Goal: Information Seeking & Learning: Learn about a topic

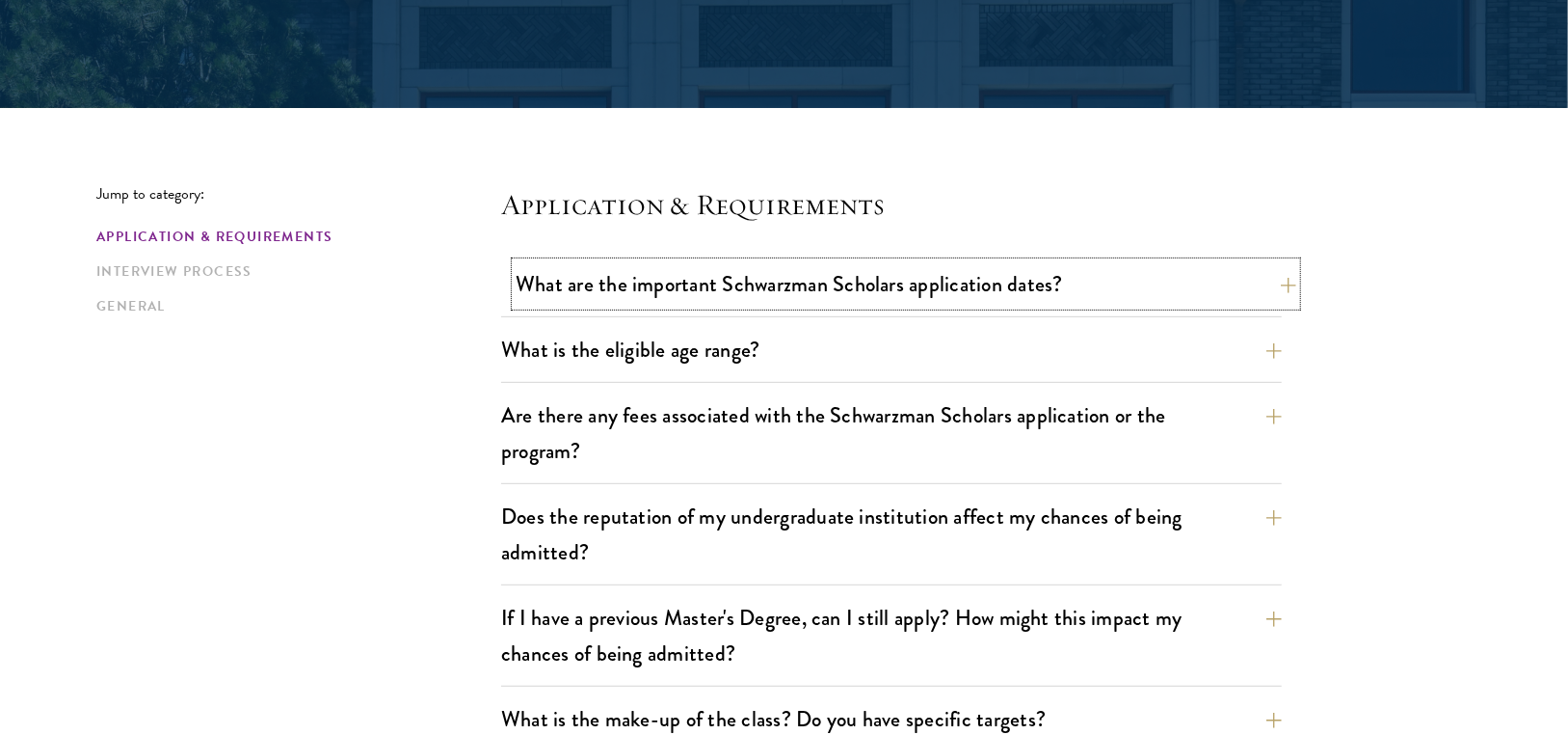
click at [737, 279] on button "What are the important Schwarzman Scholars application dates?" at bounding box center [905, 284] width 781 height 44
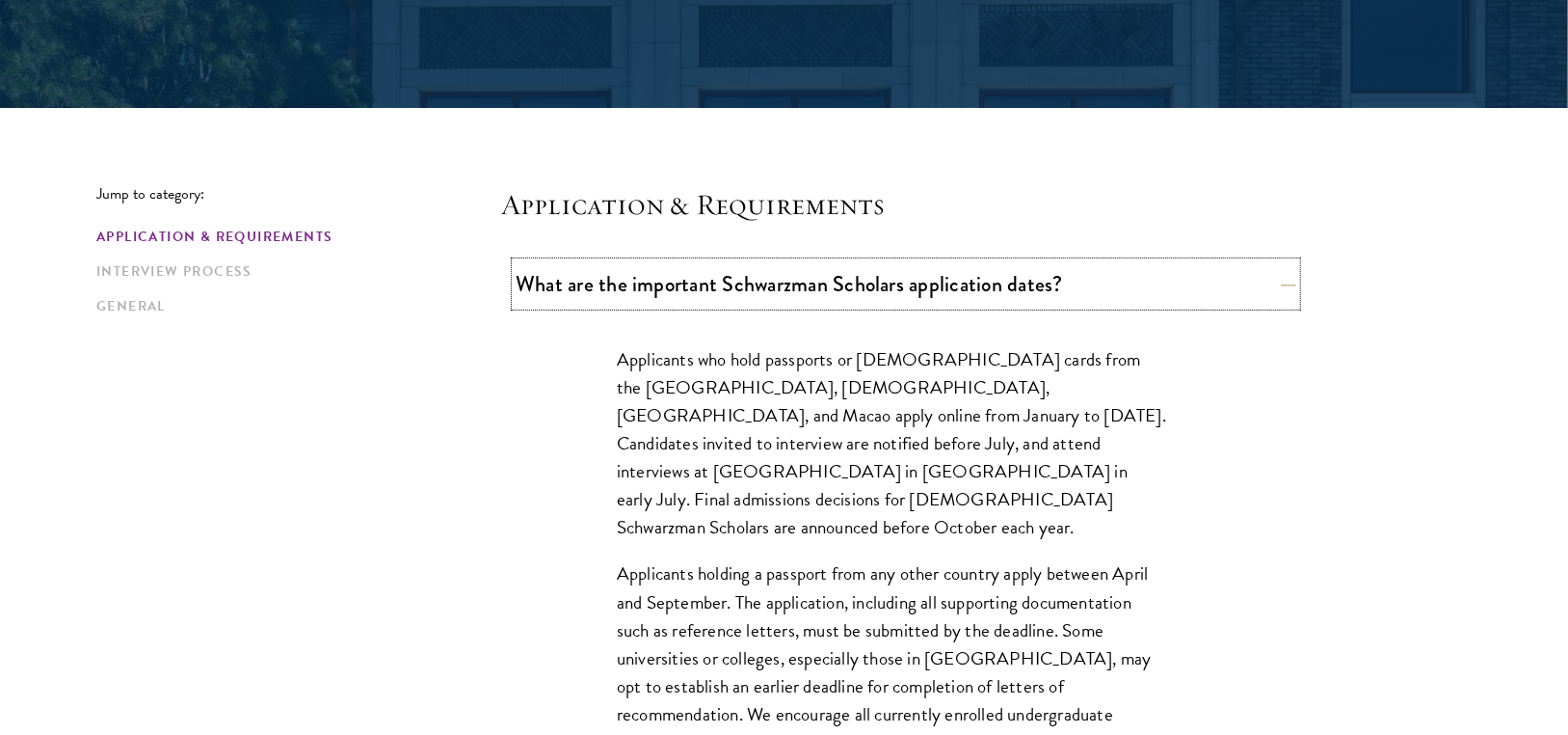
click at [737, 279] on button "What are the important Schwarzman Scholars application dates?" at bounding box center [905, 284] width 781 height 44
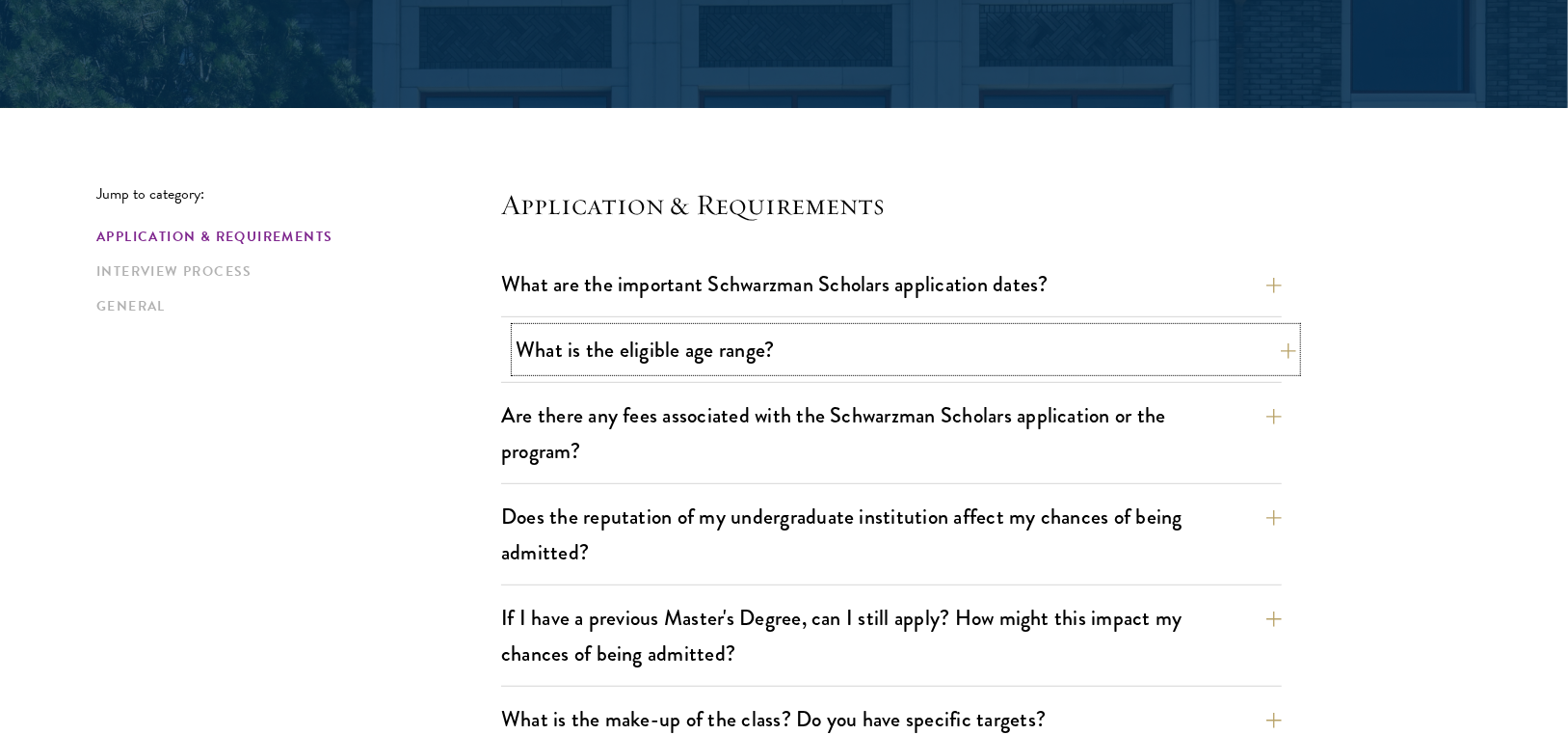
click at [729, 341] on button "What is the eligible age range?" at bounding box center [905, 350] width 781 height 44
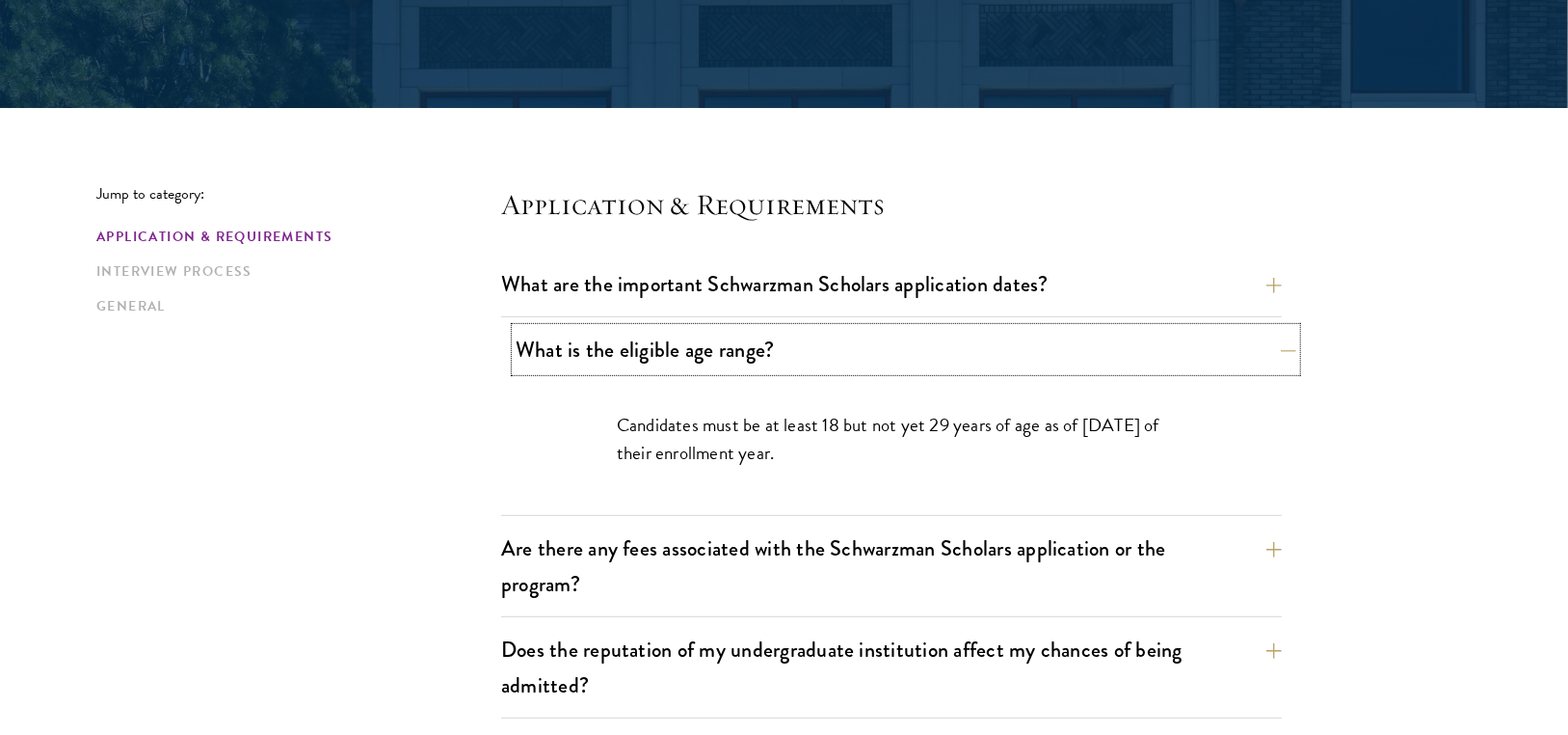
click at [713, 345] on button "What is the eligible age range?" at bounding box center [905, 350] width 781 height 44
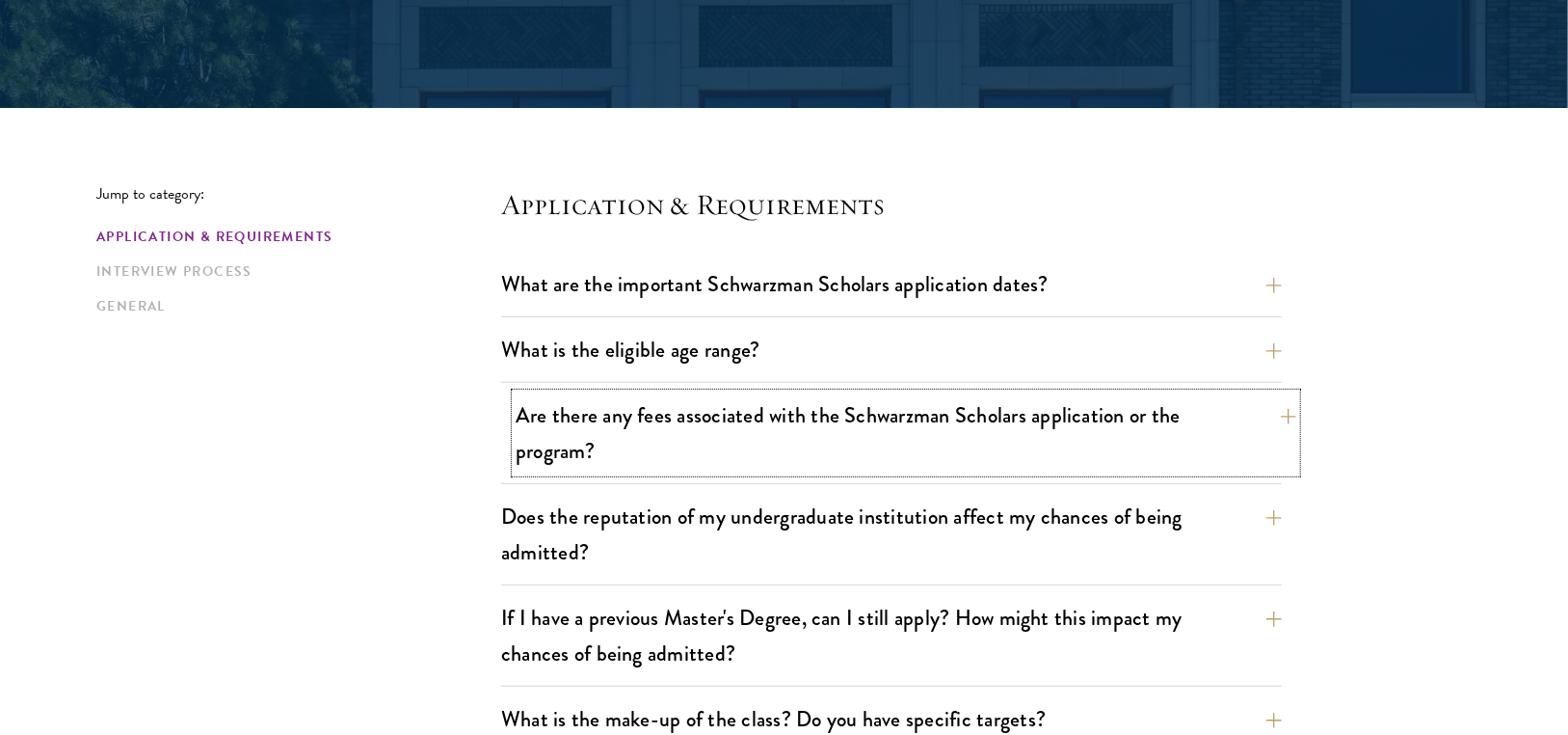
click at [693, 424] on button "Are there any fees associated with the Schwarzman Scholars application or the p…" at bounding box center [905, 432] width 781 height 79
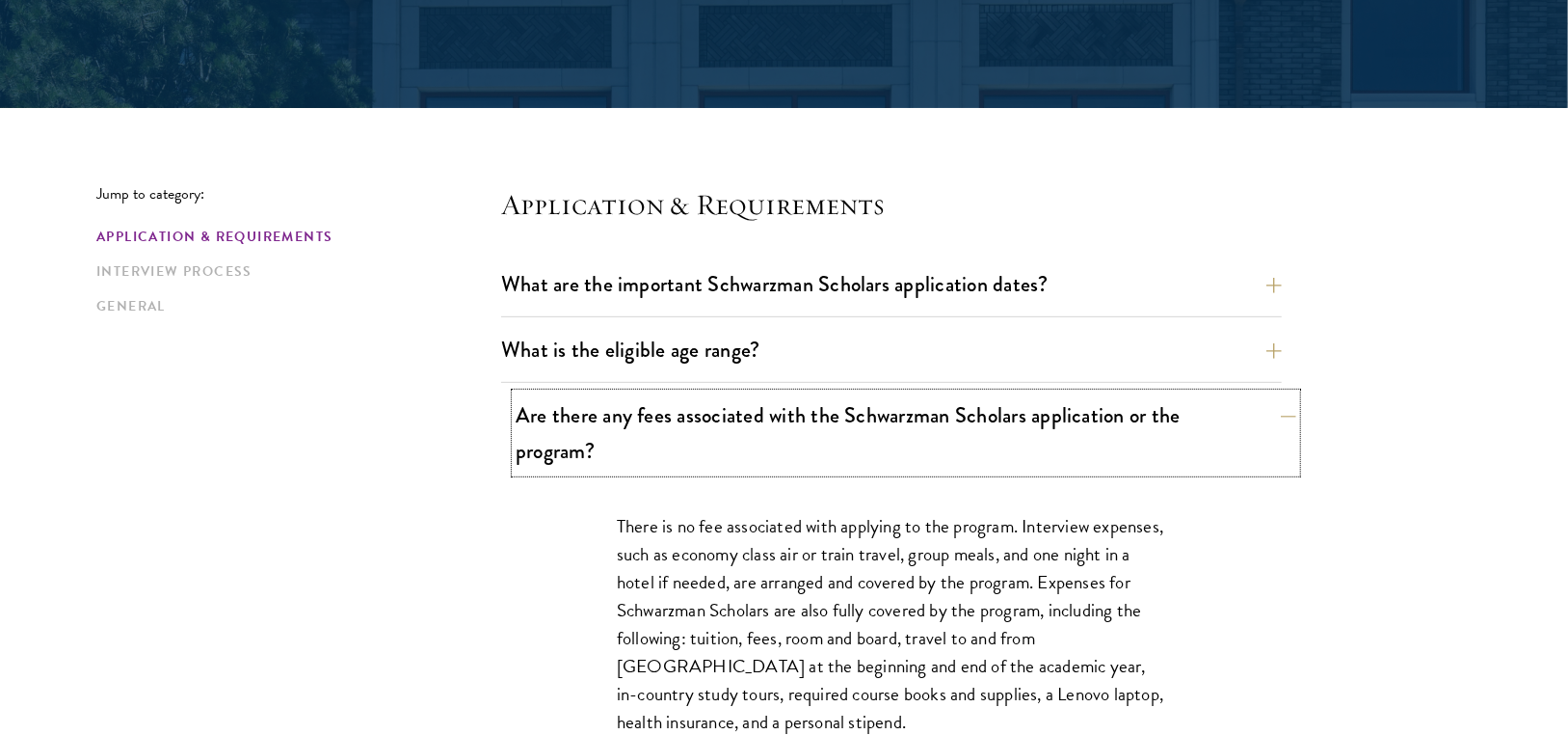
scroll to position [578, 0]
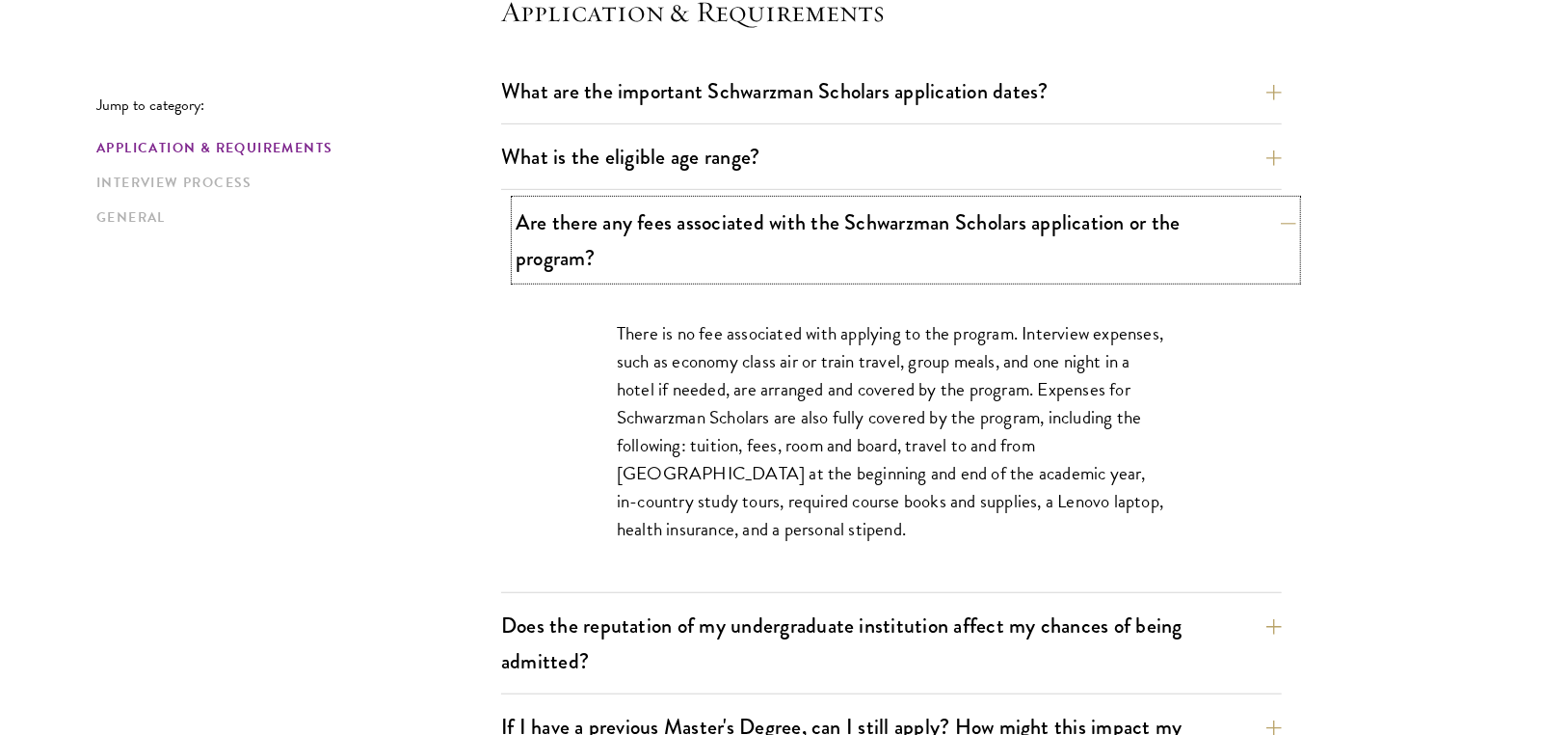
click at [738, 245] on button "Are there any fees associated with the Schwarzman Scholars application or the p…" at bounding box center [905, 239] width 781 height 79
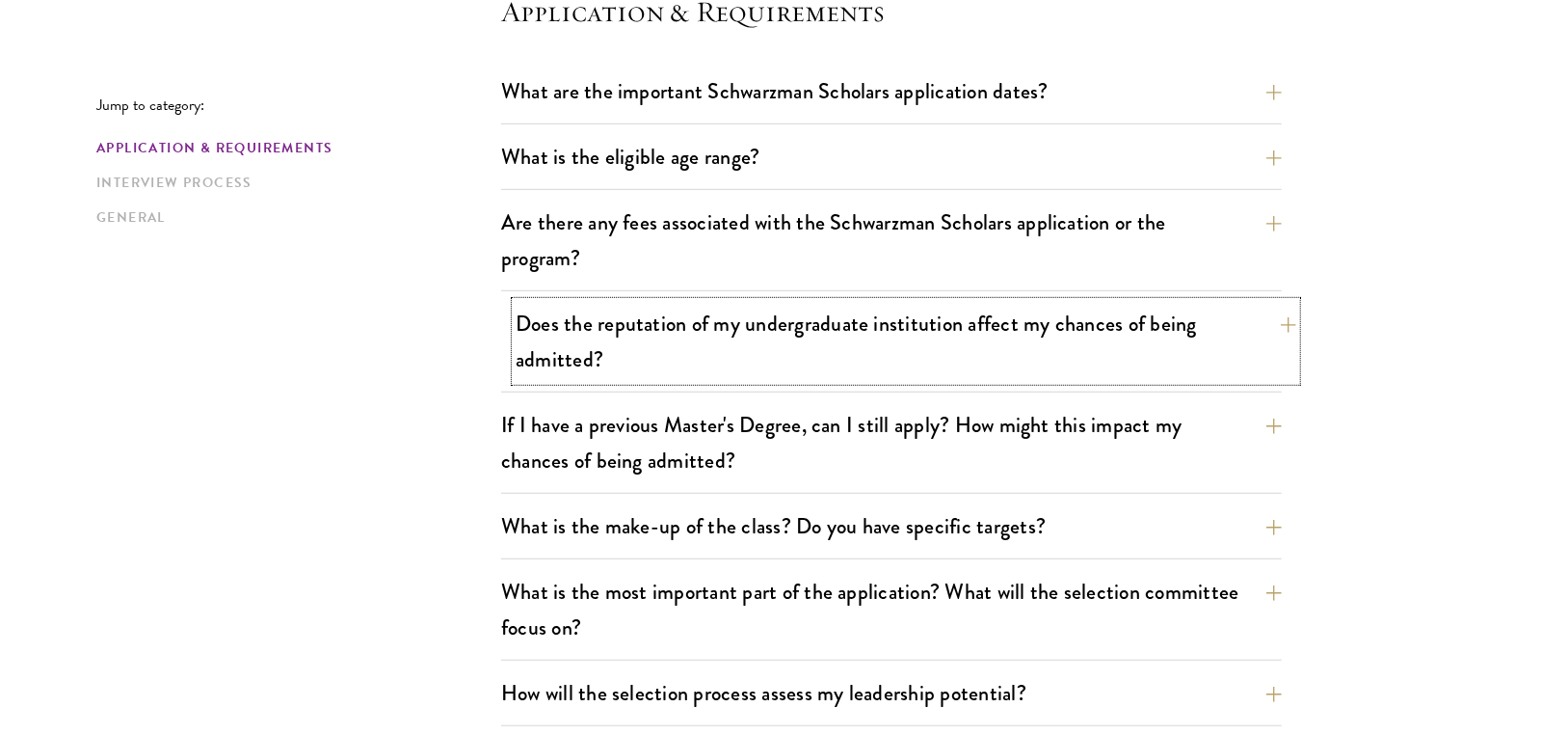
click at [745, 337] on button "Does the reputation of my undergraduate institution affect my chances of being …" at bounding box center [905, 341] width 781 height 79
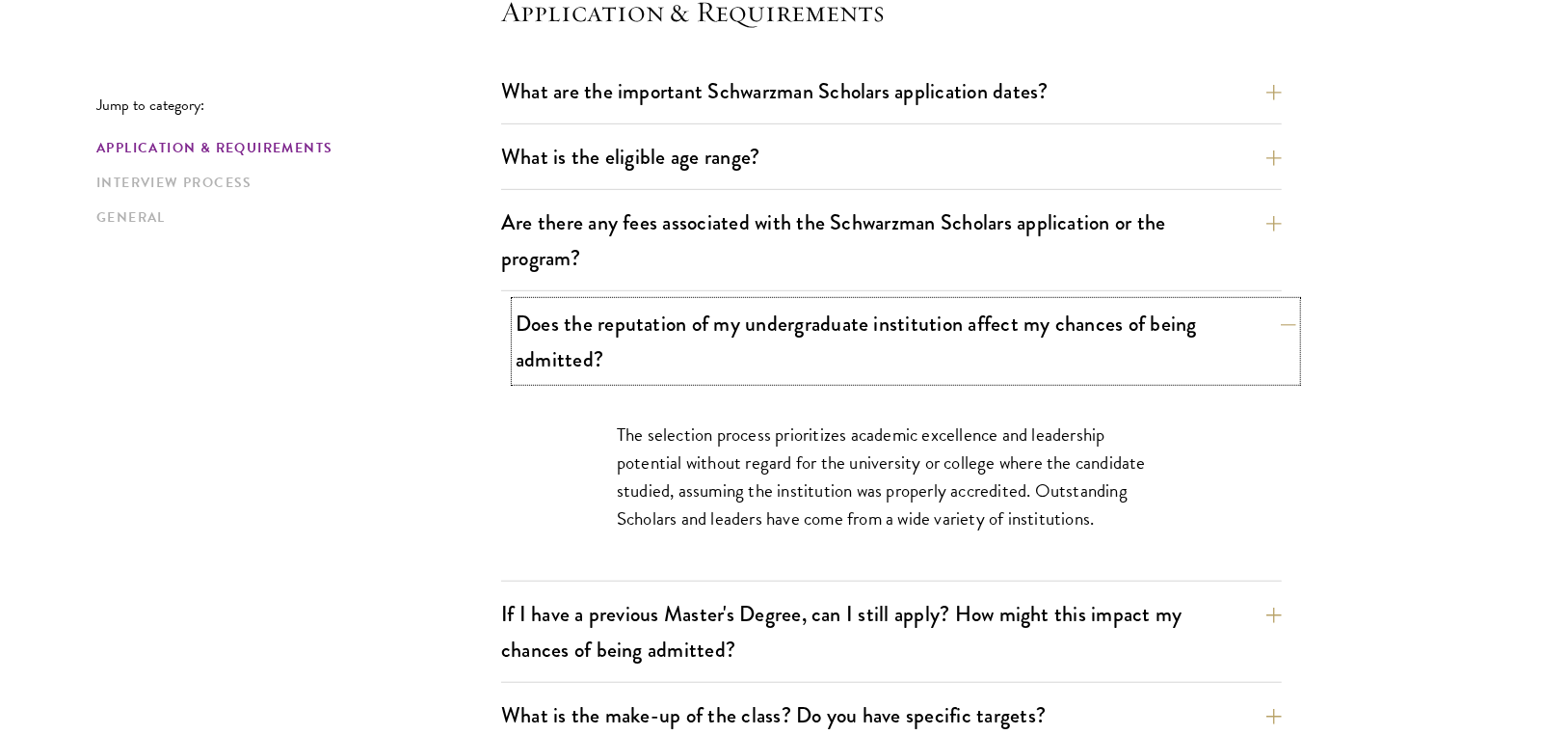
click at [748, 337] on button "Does the reputation of my undergraduate institution affect my chances of being …" at bounding box center [905, 341] width 781 height 79
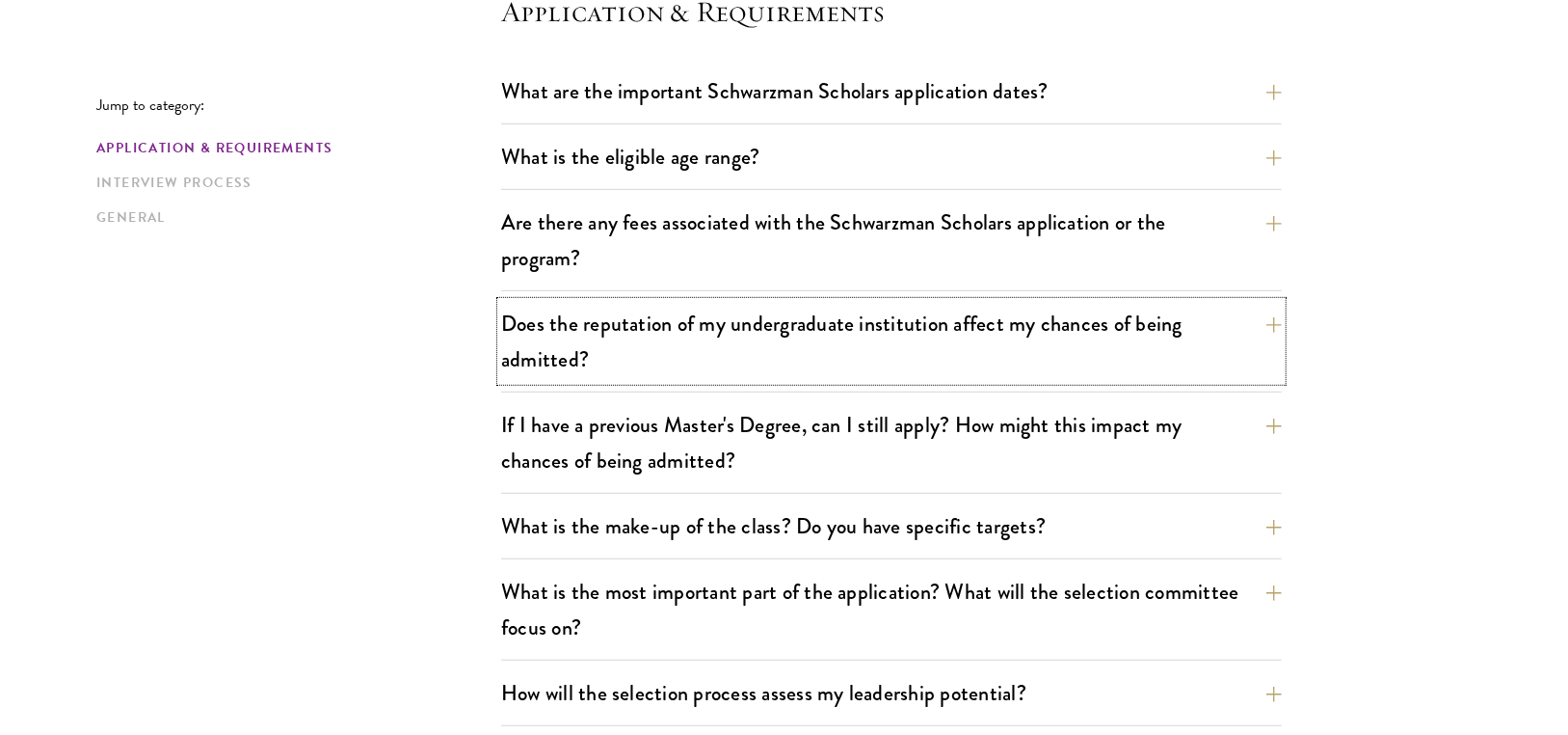
scroll to position [675, 0]
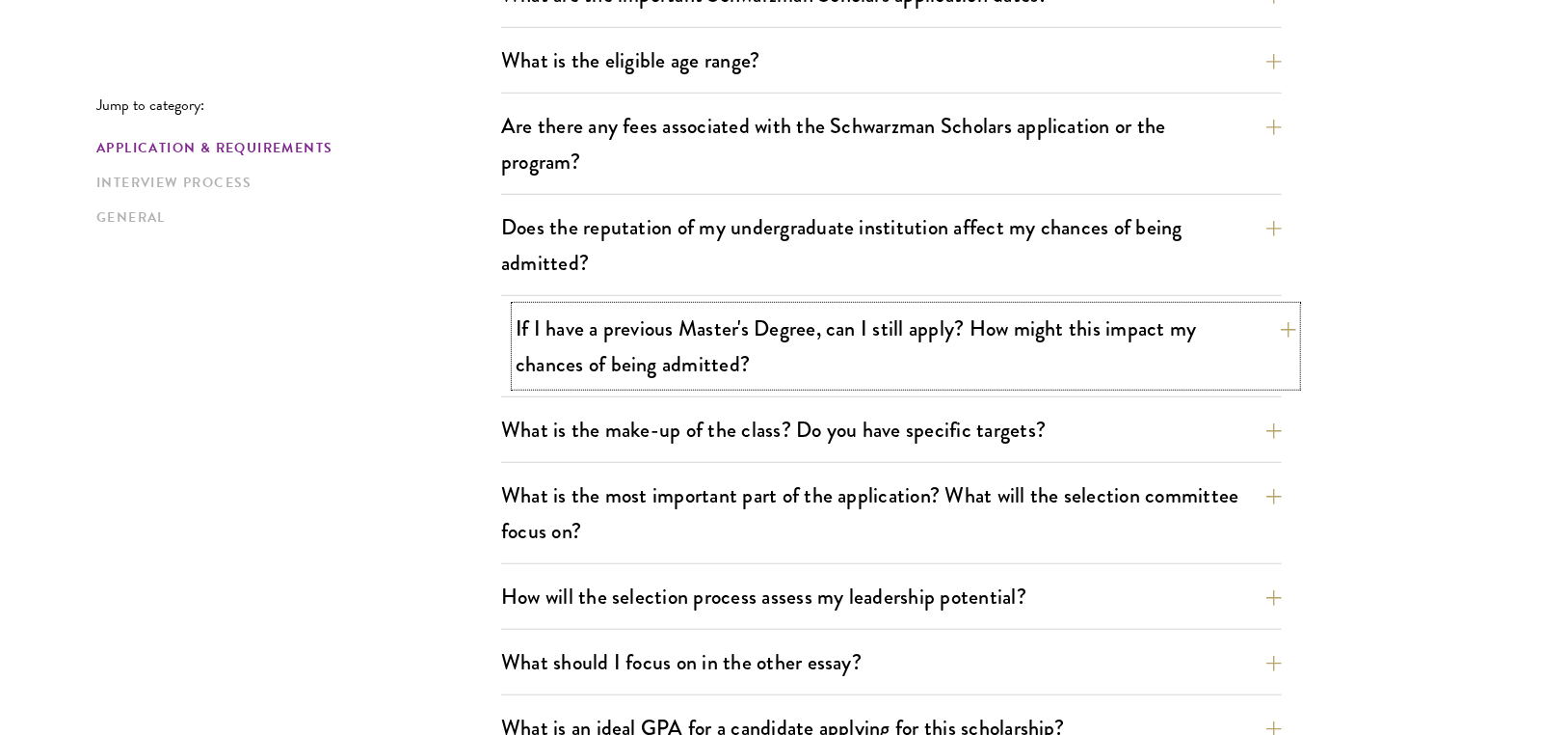
click at [683, 377] on button "If I have a previous Master's Degree, can I still apply? How might this impact …" at bounding box center [905, 345] width 781 height 79
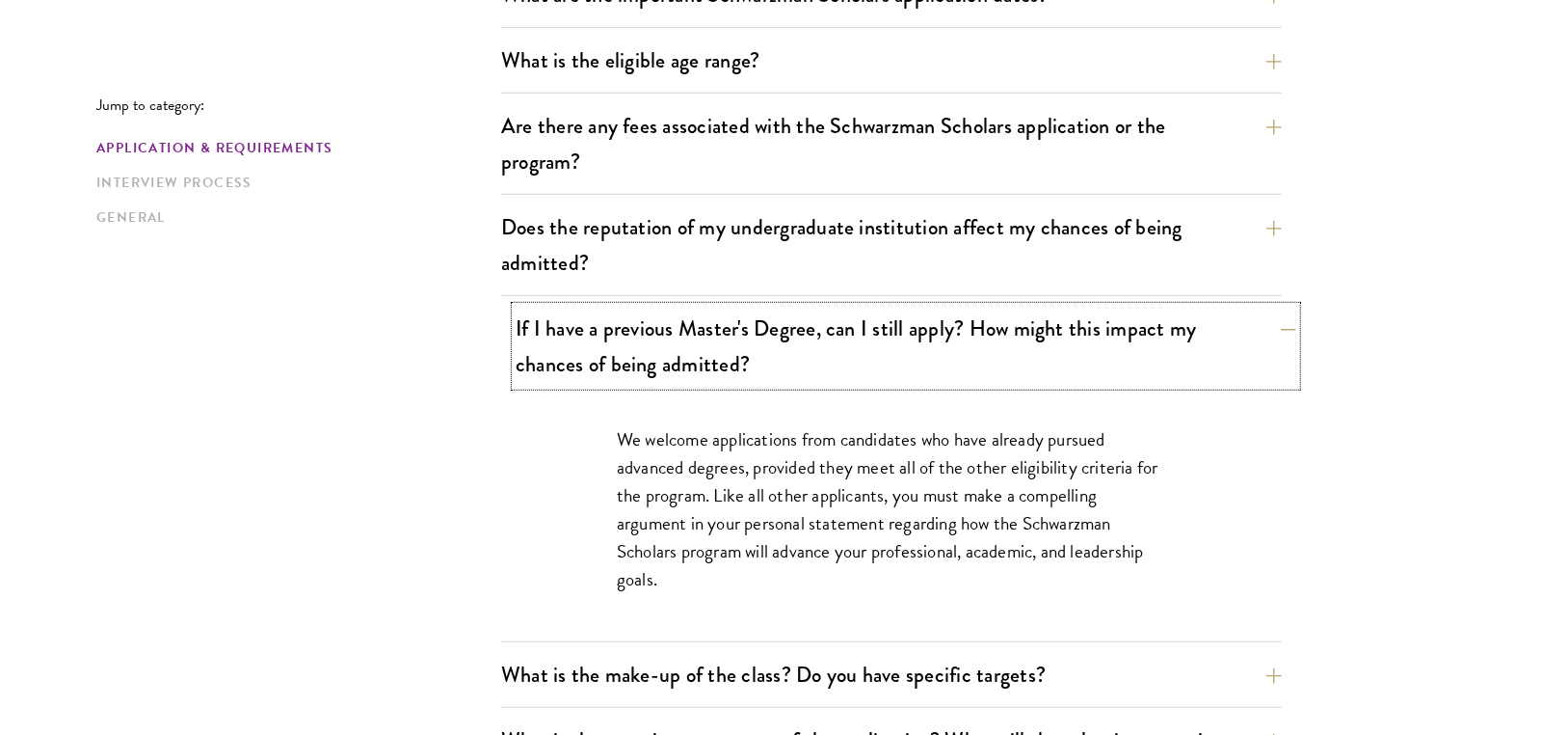
click at [682, 377] on button "If I have a previous Master's Degree, can I still apply? How might this impact …" at bounding box center [905, 345] width 781 height 79
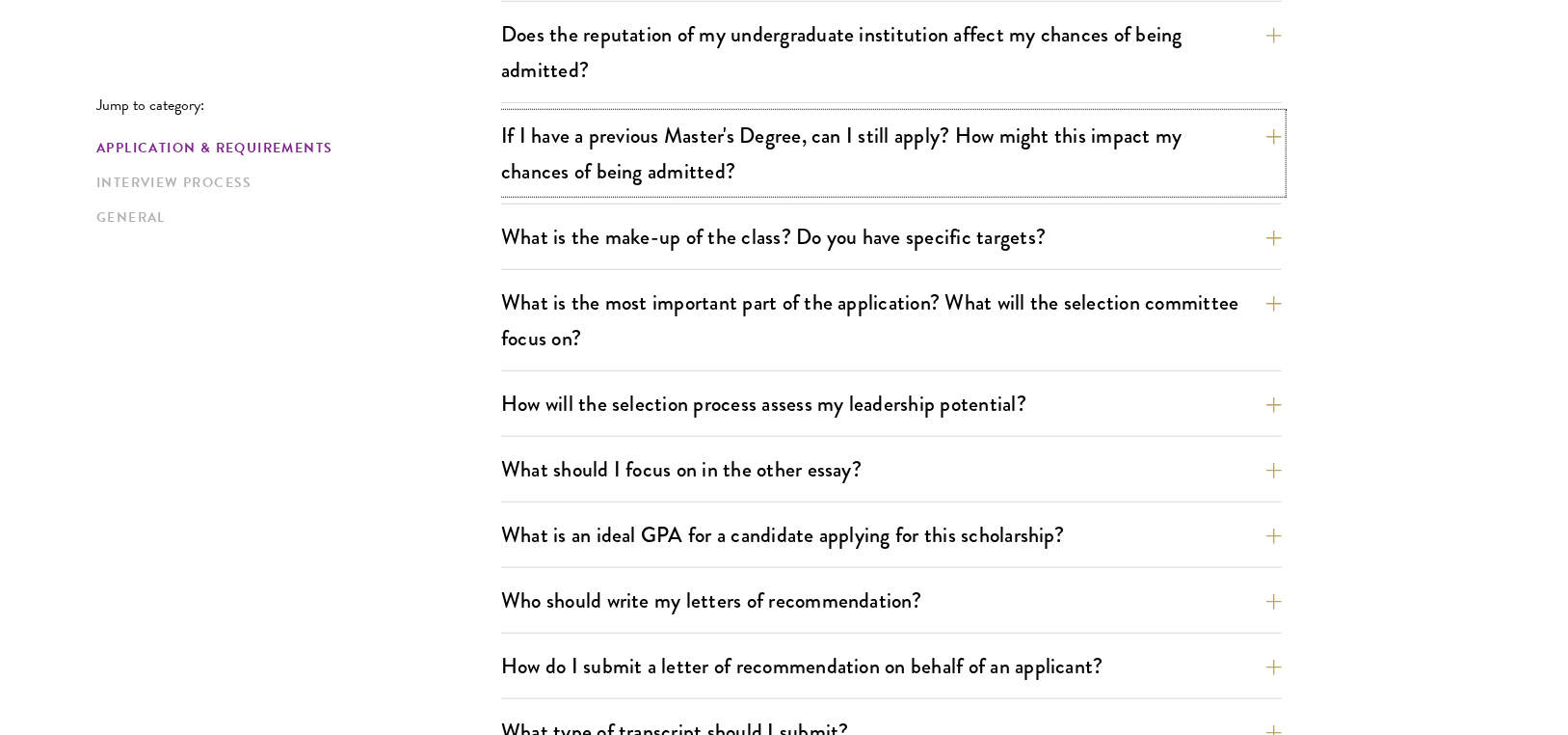
scroll to position [964, 0]
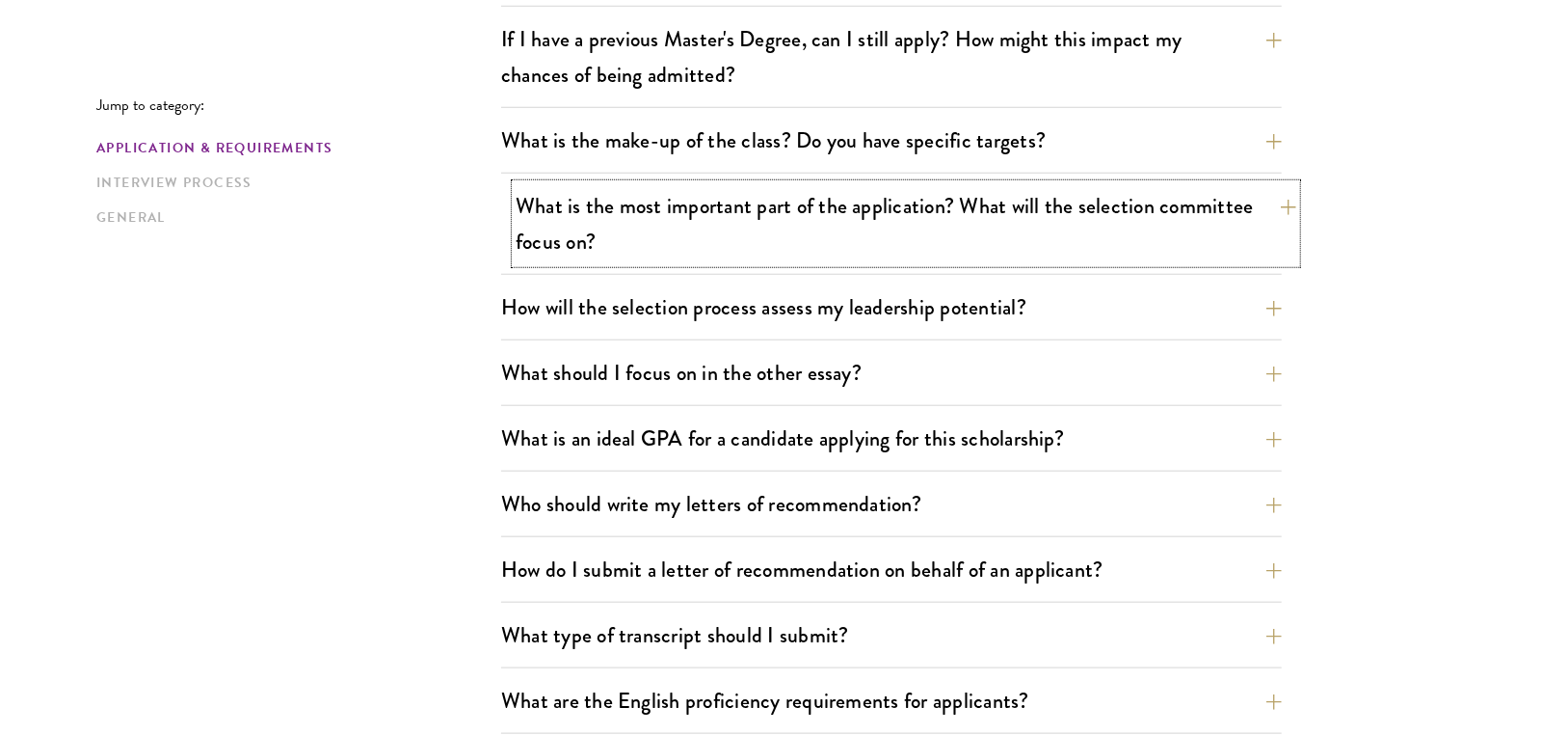
click at [572, 247] on button "What is the most important part of the application? What will the selection com…" at bounding box center [905, 223] width 781 height 79
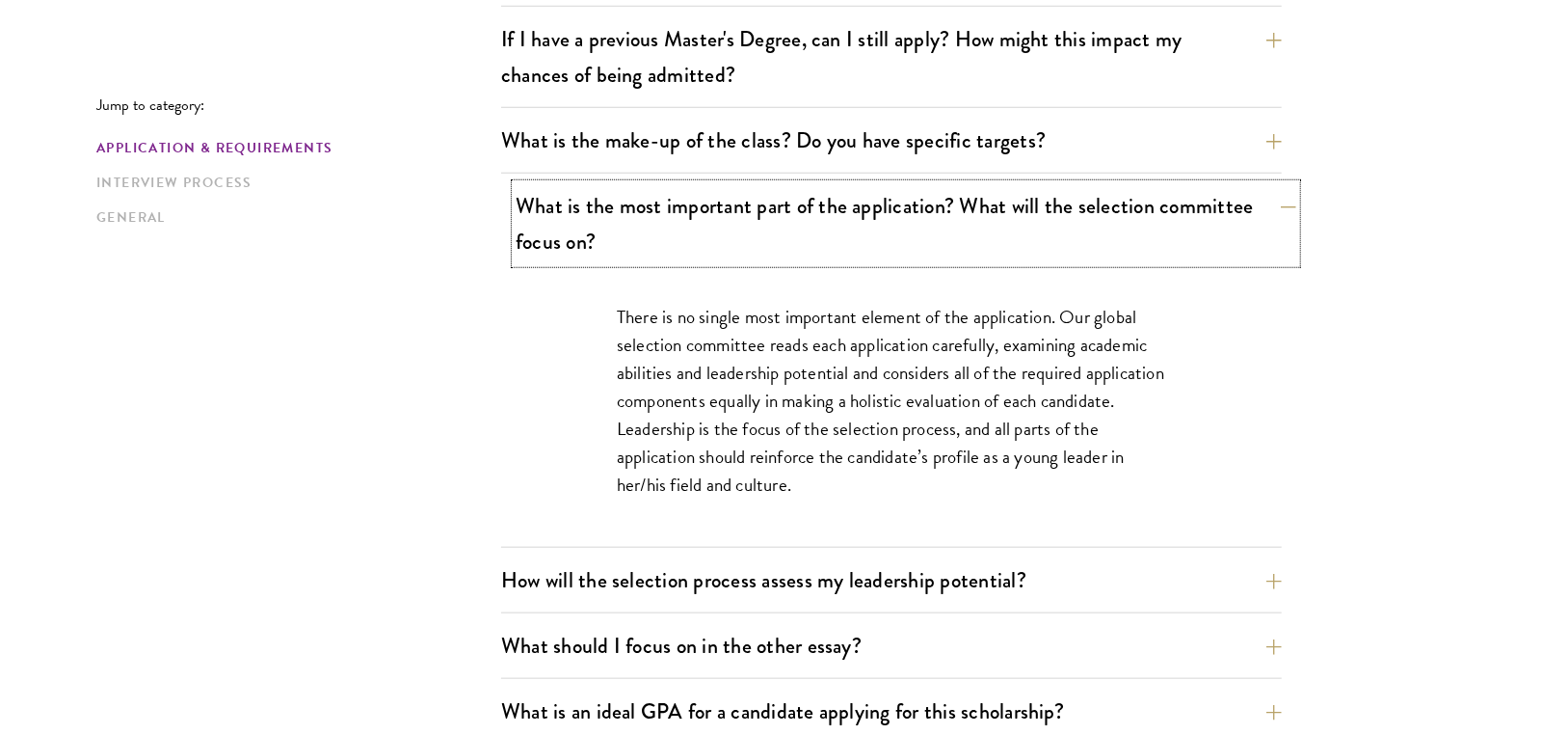
click at [570, 255] on button "What is the most important part of the application? What will the selection com…" at bounding box center [905, 223] width 781 height 79
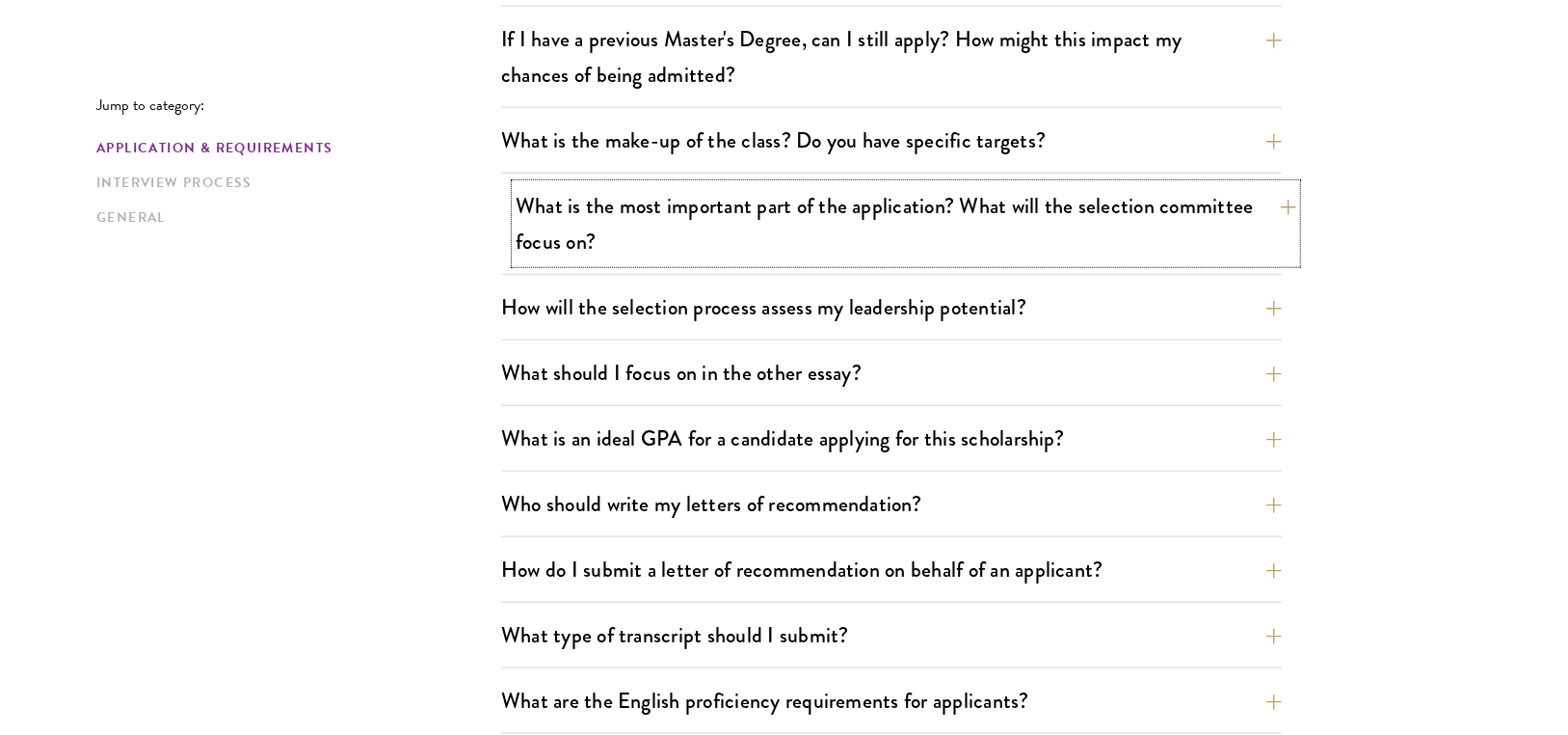
click at [540, 246] on button "What is the most important part of the application? What will the selection com…" at bounding box center [905, 223] width 781 height 79
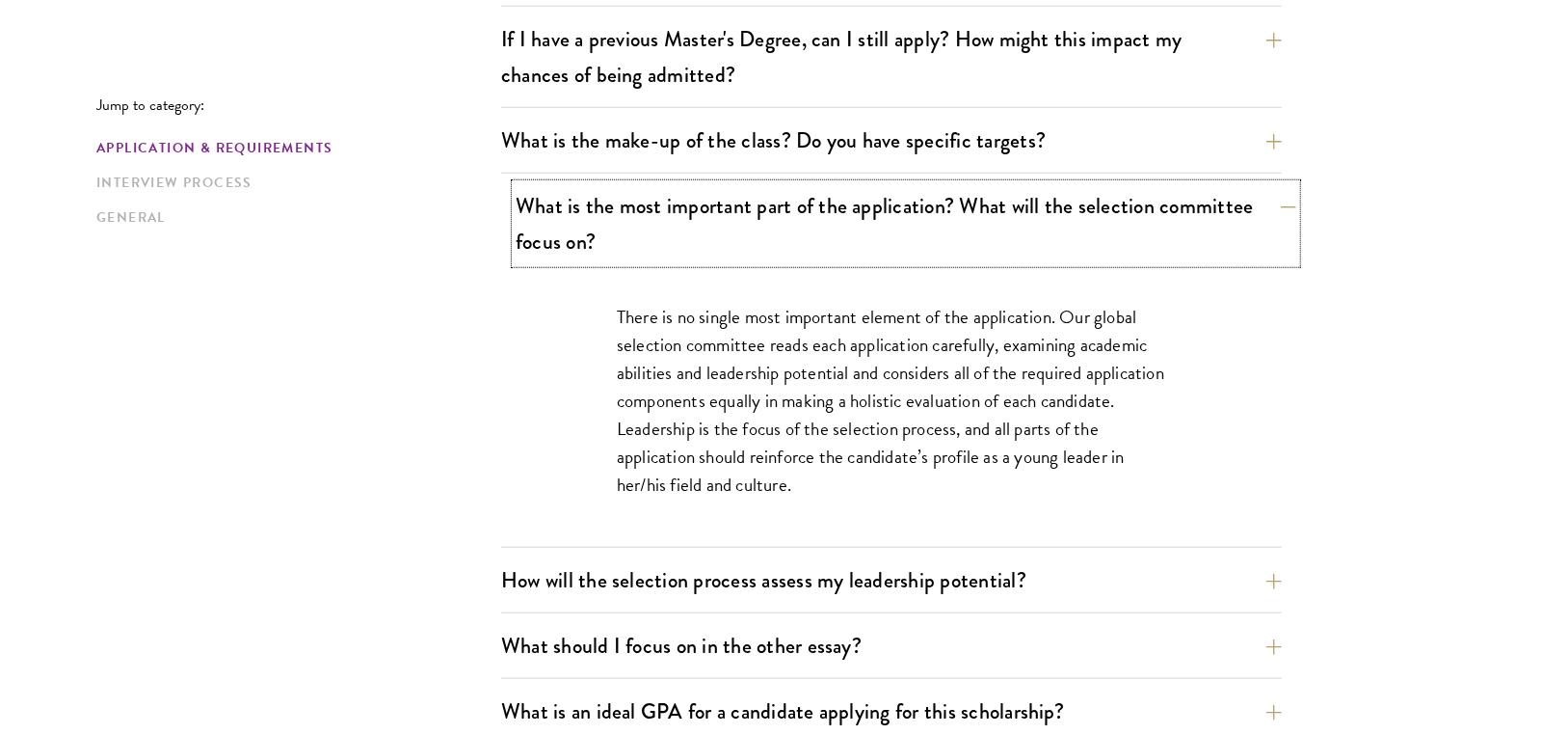
click at [540, 246] on button "What is the most important part of the application? What will the selection com…" at bounding box center [905, 223] width 781 height 79
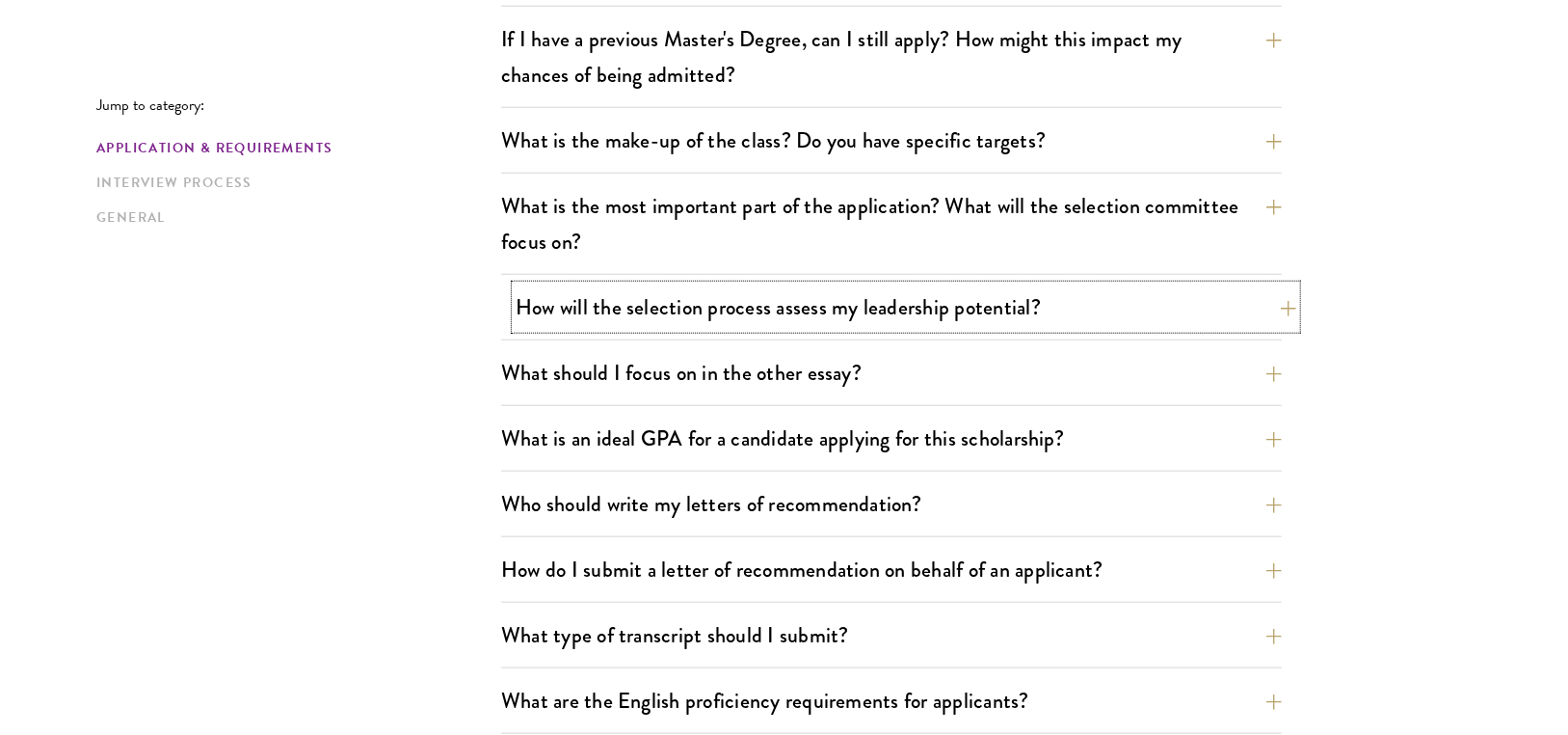
click at [606, 290] on button "How will the selection process assess my leadership potential?" at bounding box center [905, 307] width 781 height 44
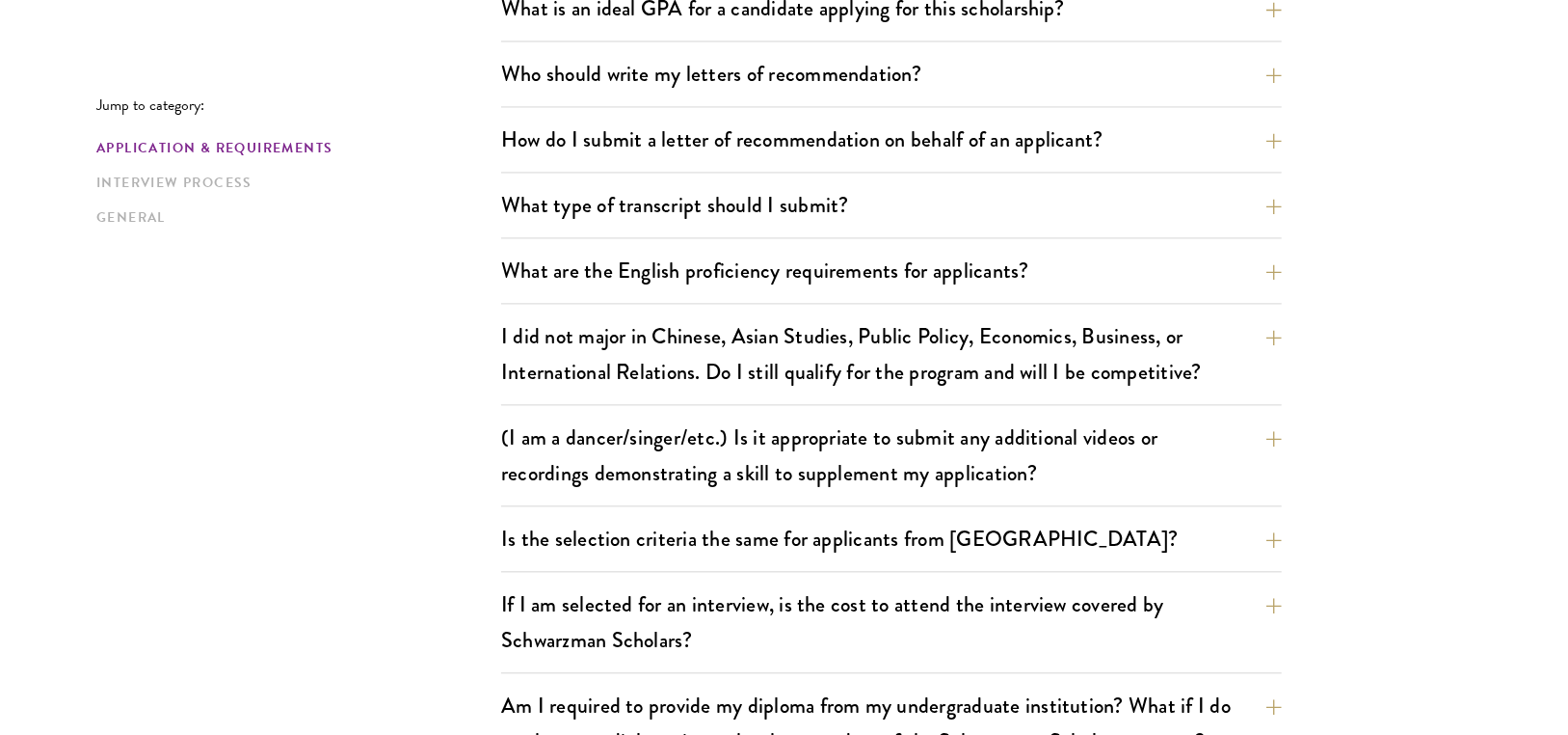
scroll to position [2507, 0]
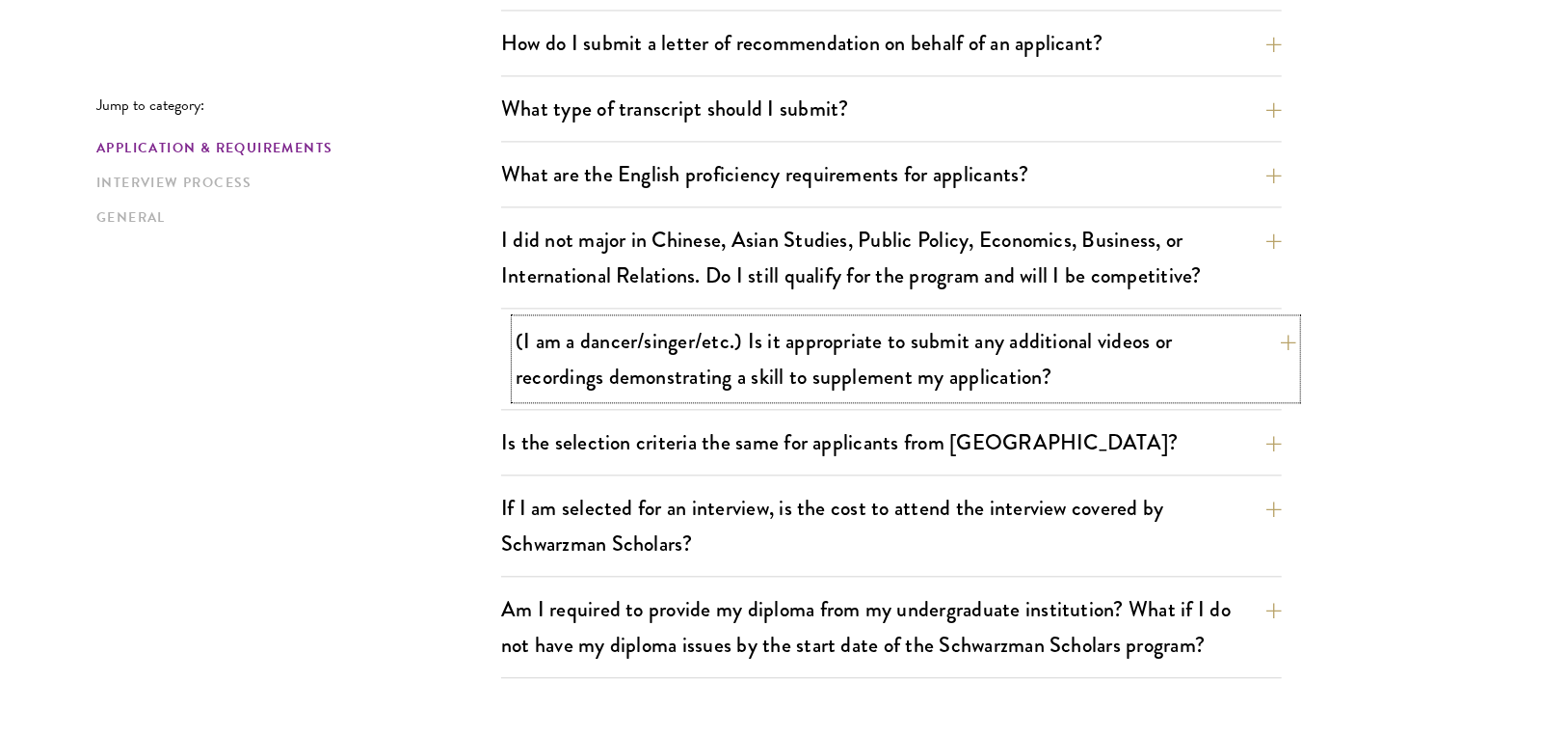
click at [670, 324] on button "(I am a dancer/singer/etc.) Is it appropriate to submit any additional videos o…" at bounding box center [905, 358] width 781 height 79
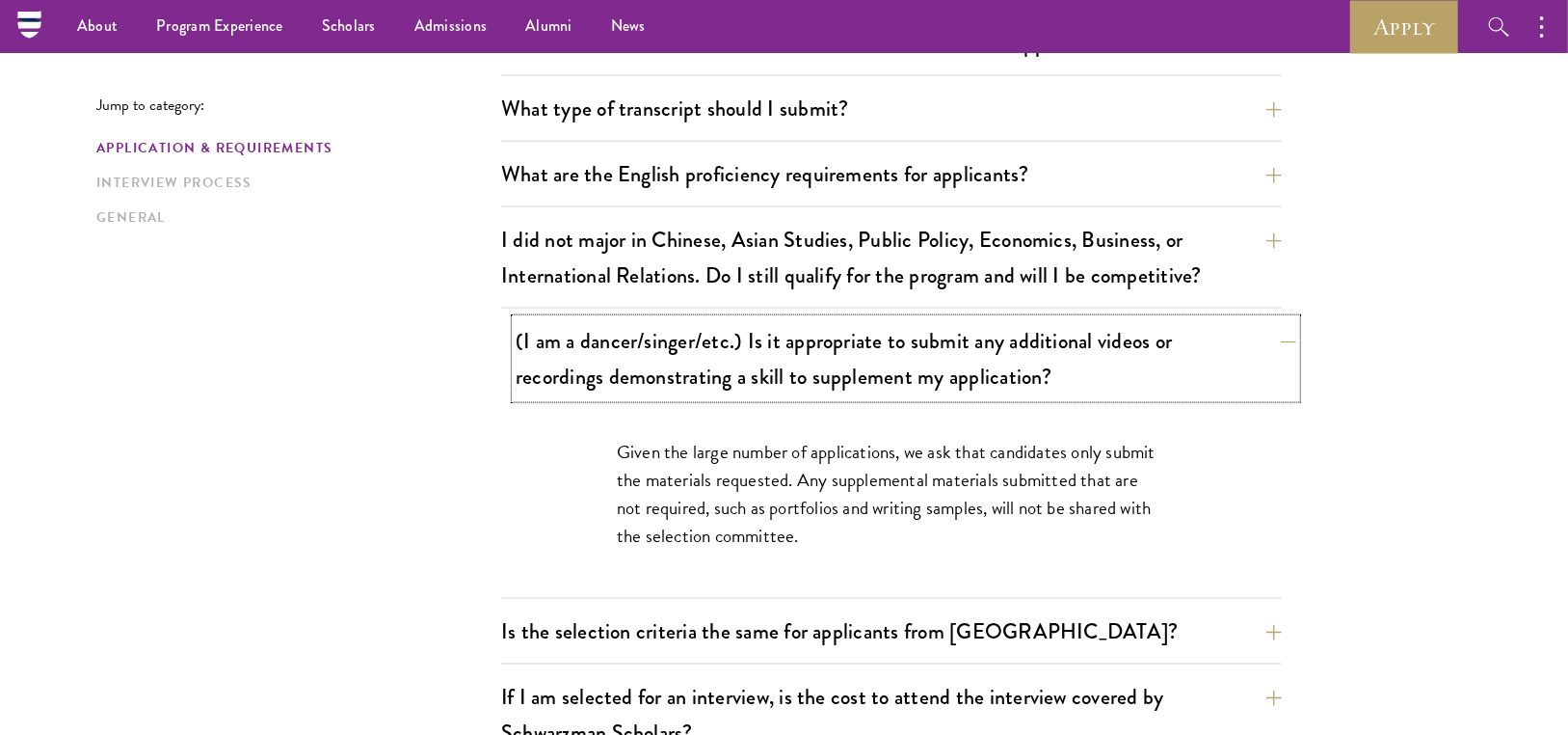
click at [670, 324] on button "(I am a dancer/singer/etc.) Is it appropriate to submit any additional videos o…" at bounding box center [905, 358] width 781 height 79
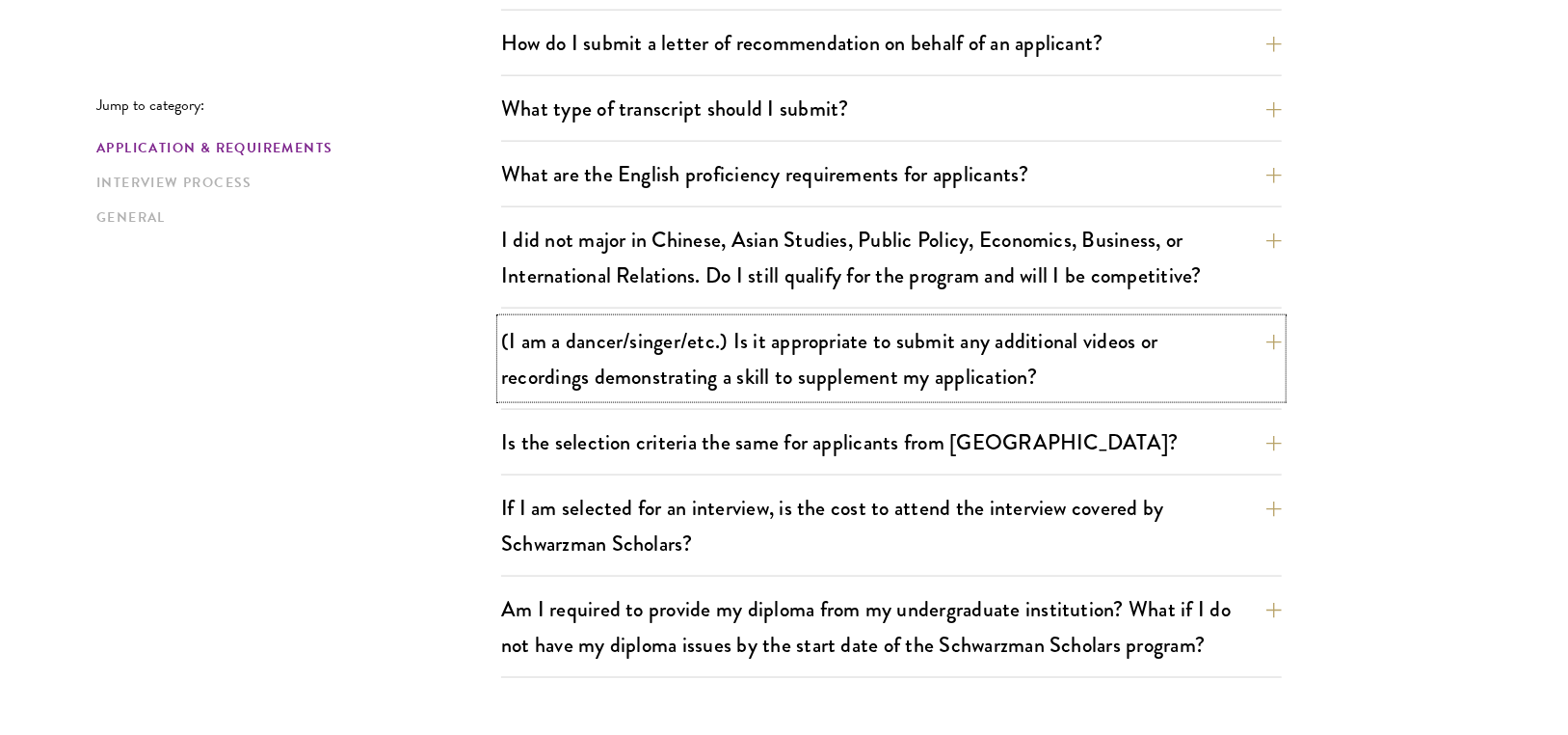
scroll to position [1588, 0]
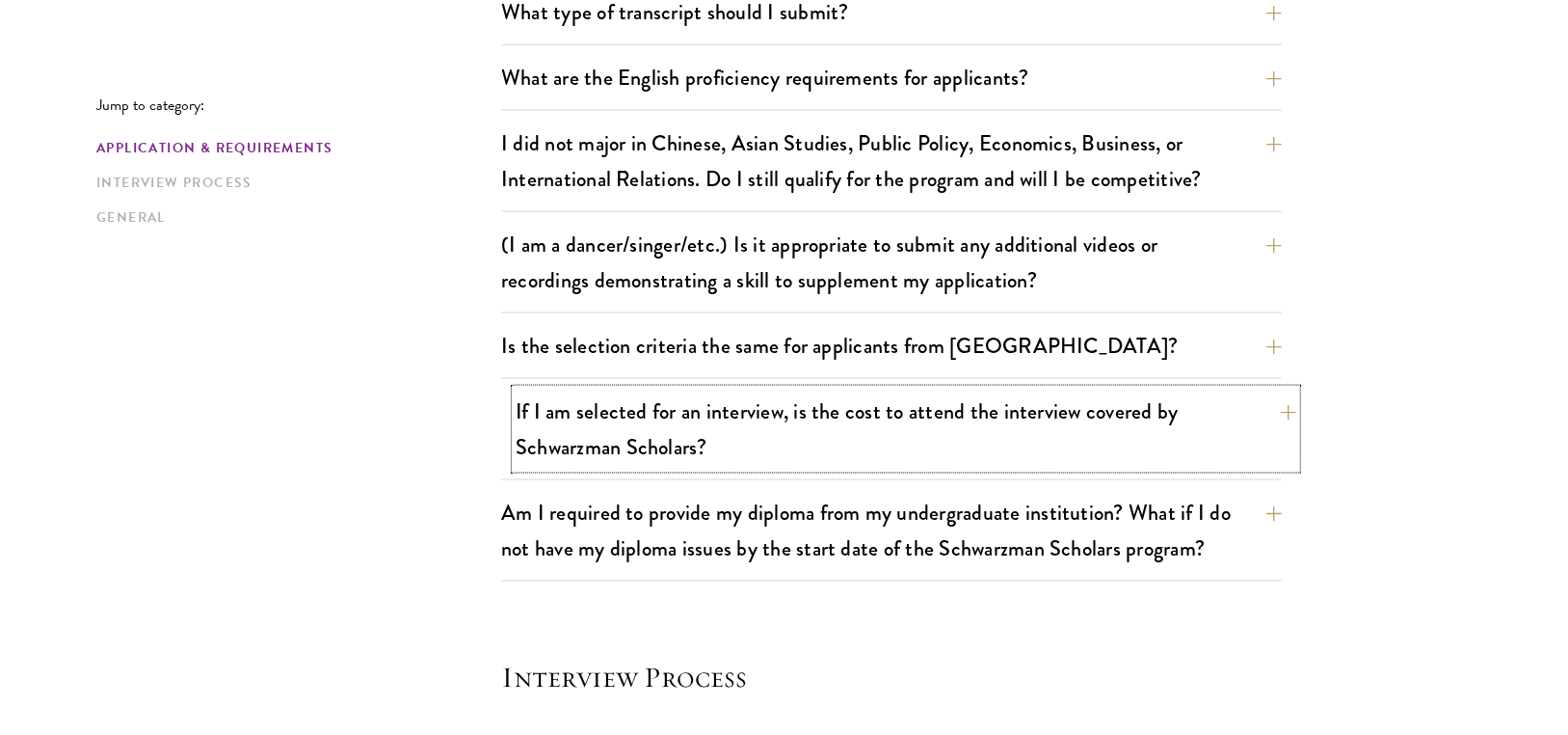
click at [625, 445] on button "If I am selected for an interview, is the cost to attend the interview covered …" at bounding box center [905, 429] width 781 height 79
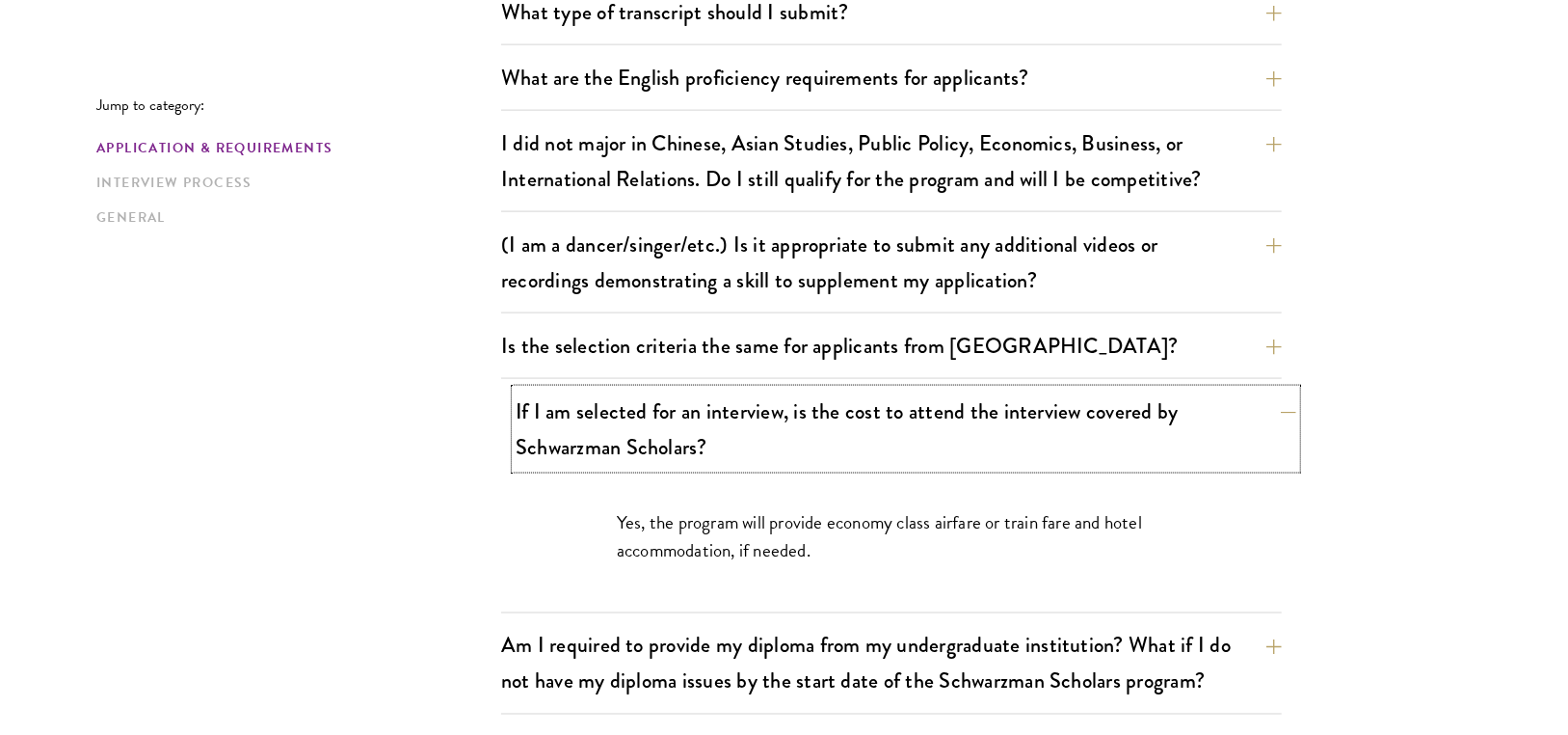
click at [624, 445] on button "If I am selected for an interview, is the cost to attend the interview covered …" at bounding box center [905, 429] width 781 height 79
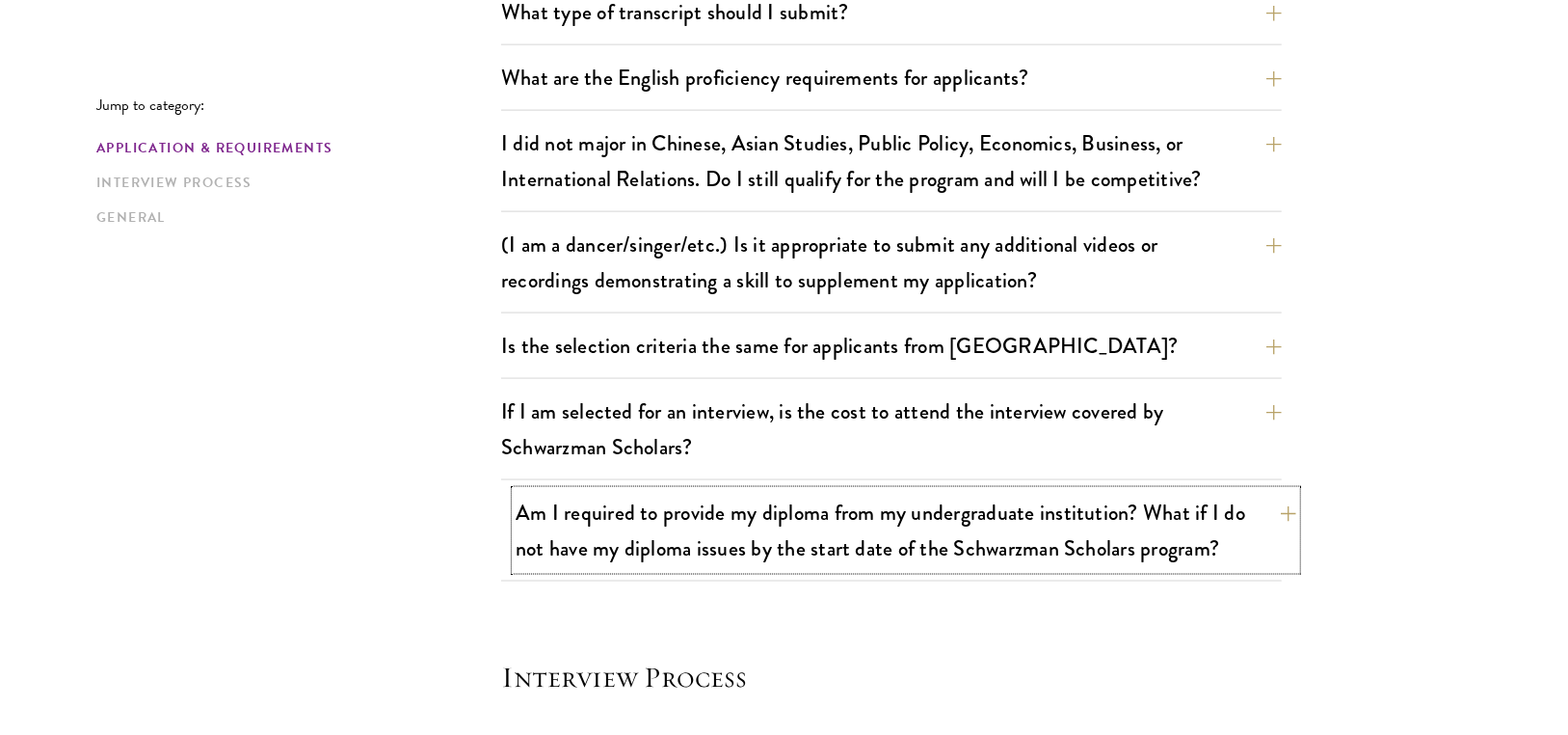
click at [597, 529] on button "Am I required to provide my diploma from my undergraduate institution? What if …" at bounding box center [905, 530] width 781 height 79
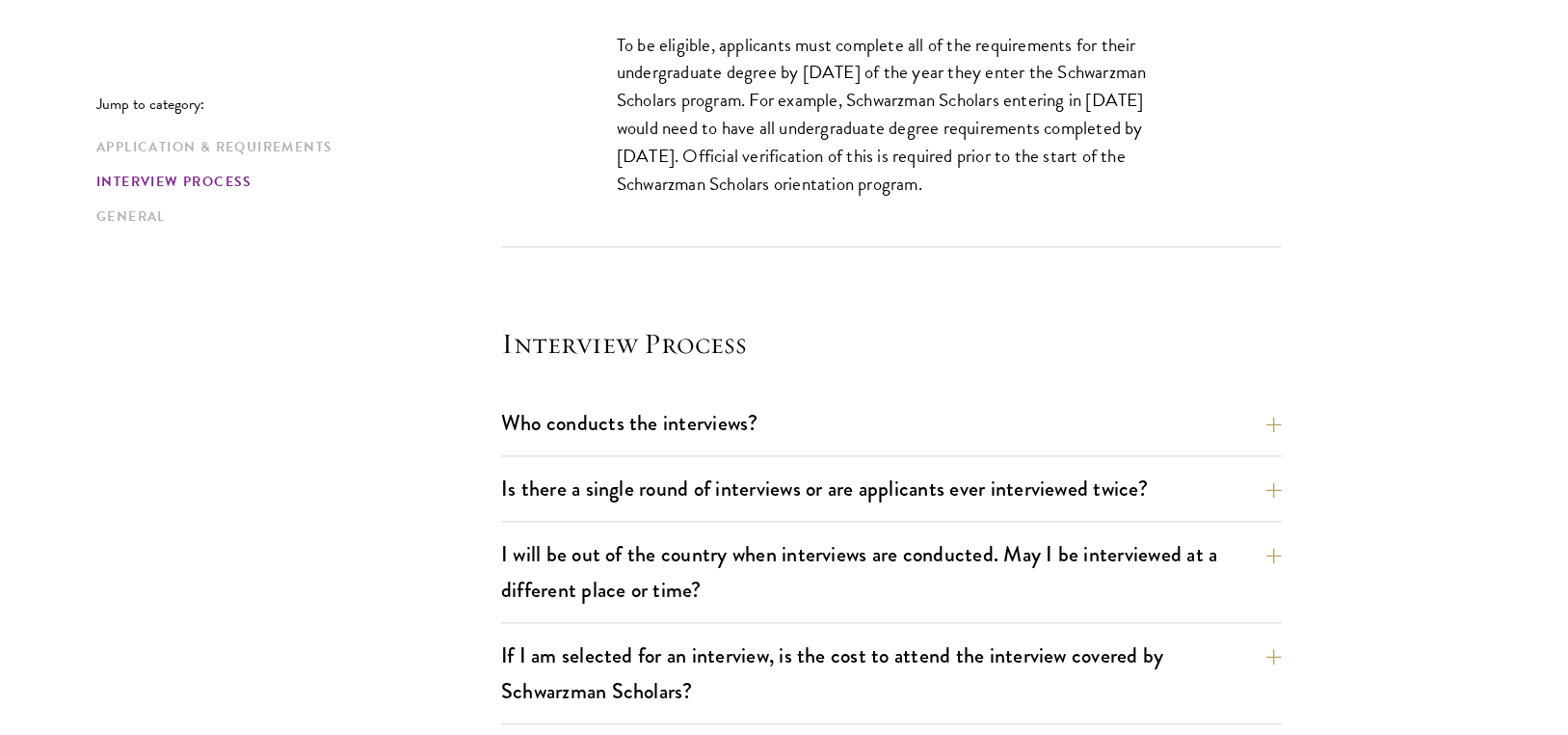
scroll to position [2262, 0]
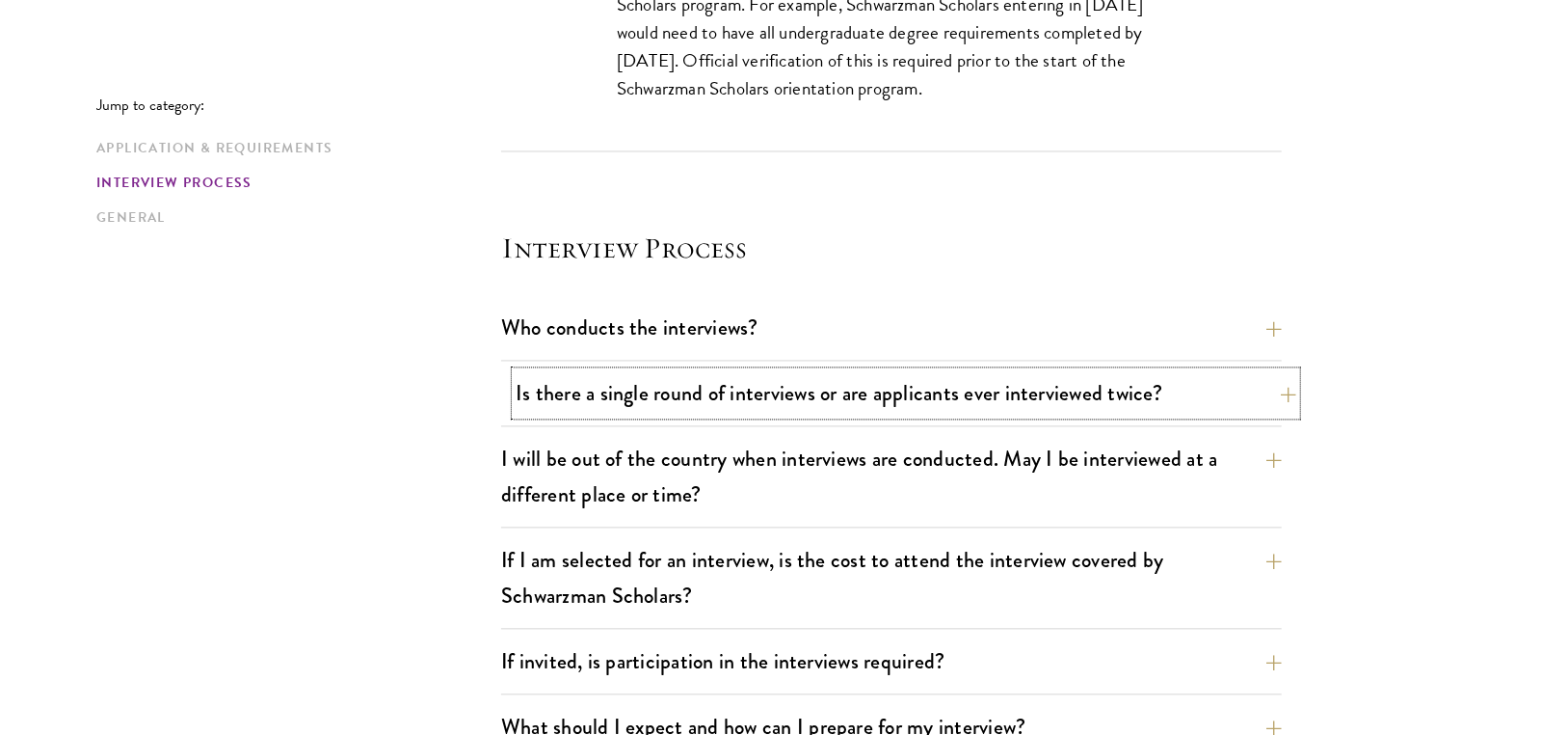
click at [610, 391] on button "Is there a single round of interviews or are applicants ever interviewed twice?" at bounding box center [905, 393] width 781 height 44
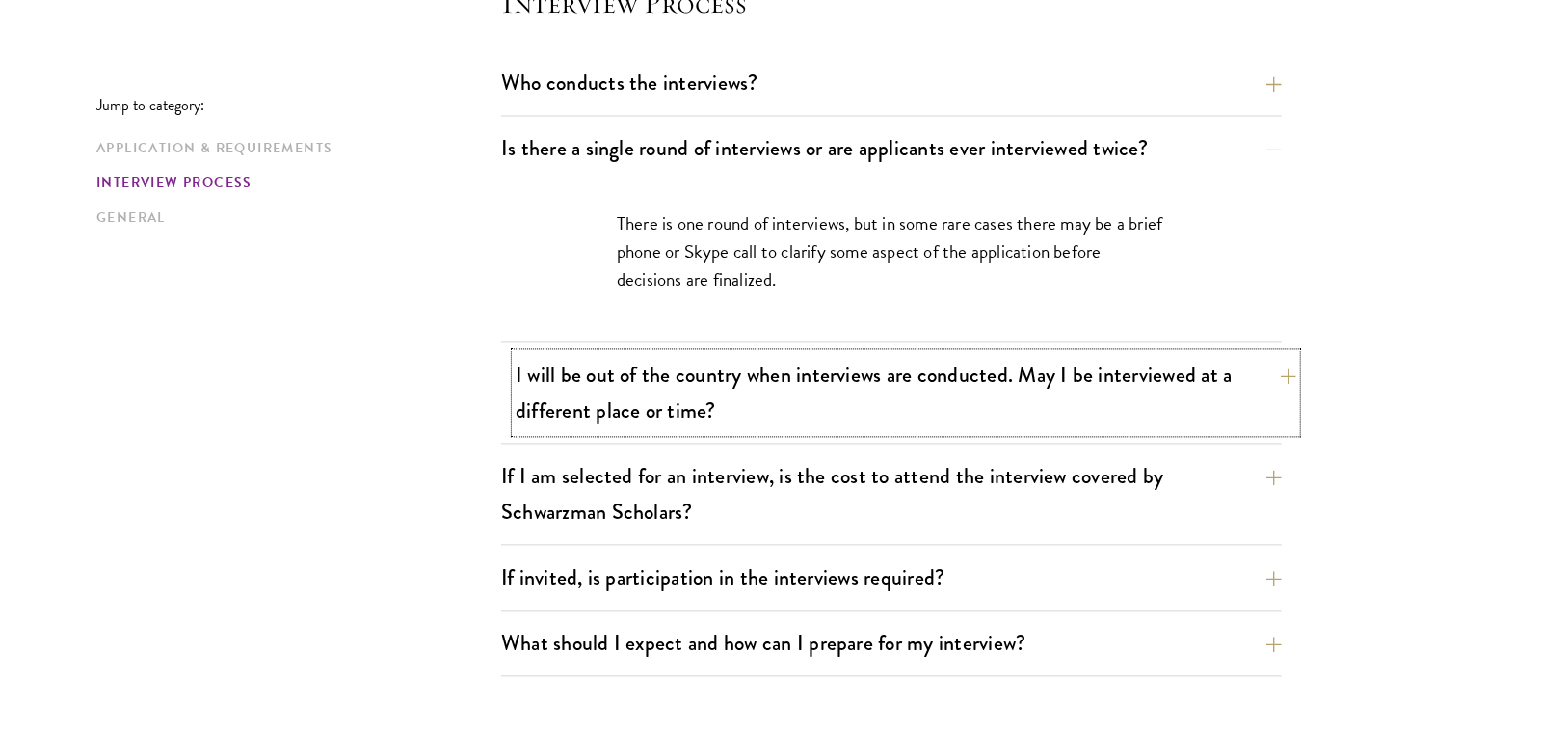
click at [774, 370] on button "I will be out of the country when interviews are conducted. May I be interviewe…" at bounding box center [905, 392] width 781 height 79
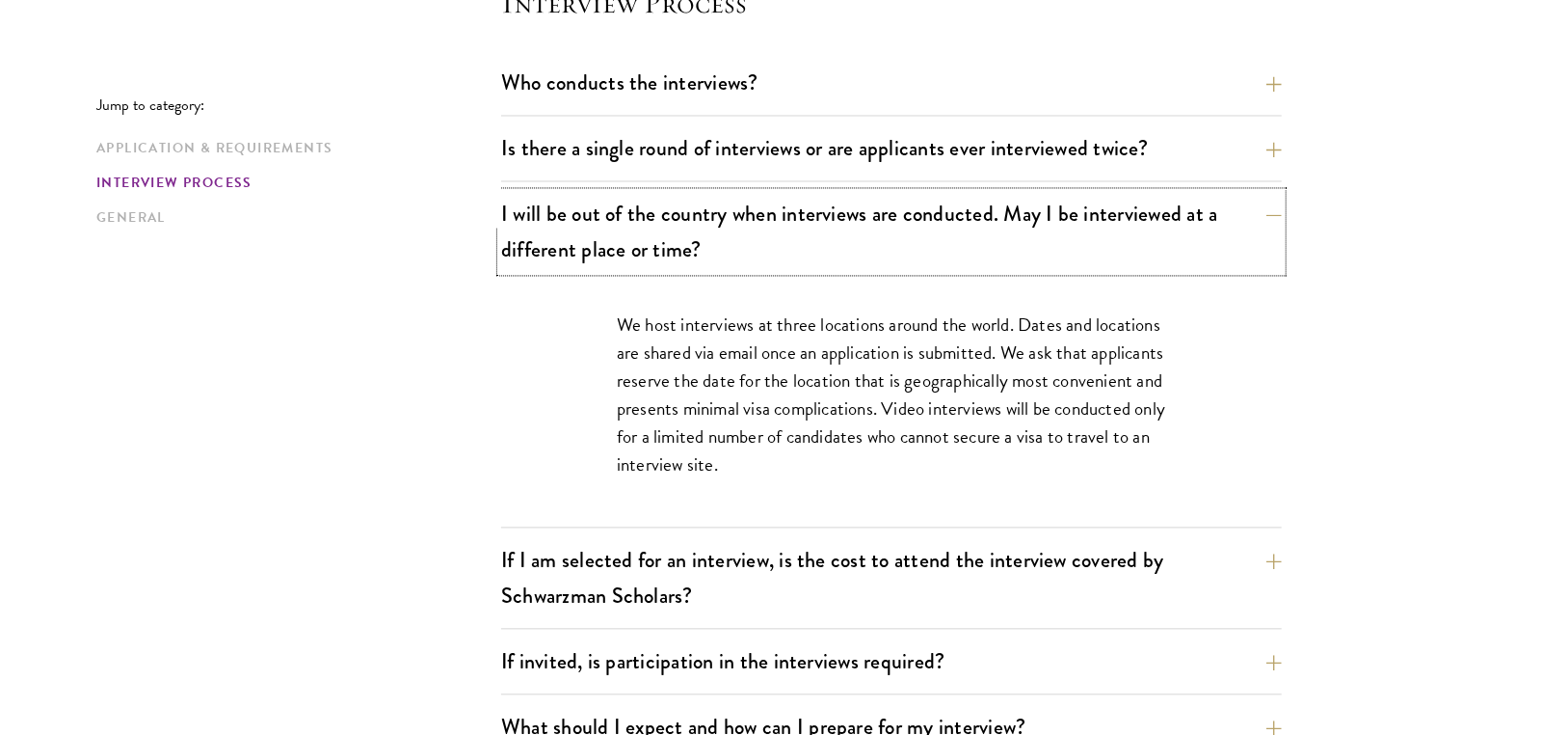
scroll to position [2455, 0]
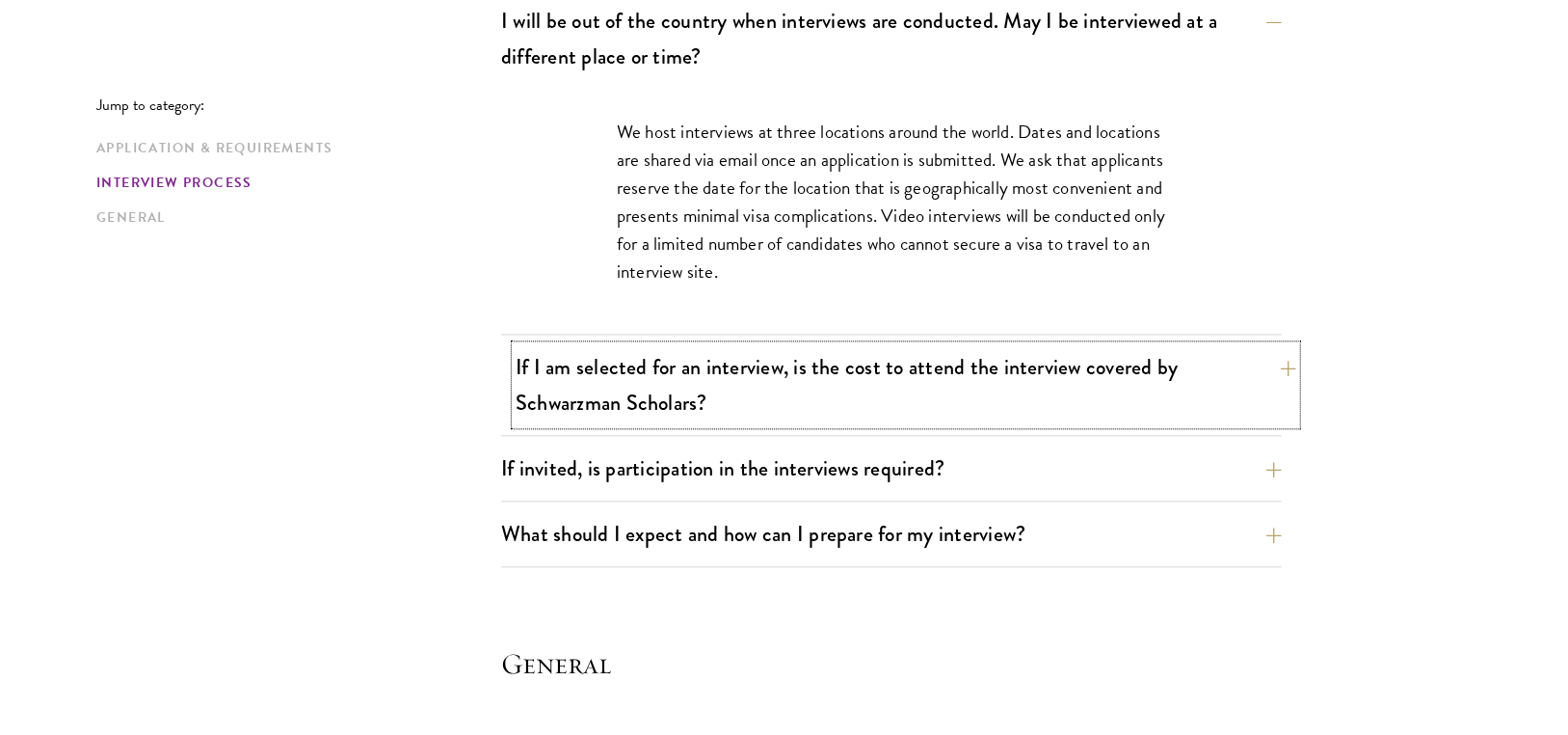
click at [652, 415] on button "If I am selected for an interview, is the cost to attend the interview covered …" at bounding box center [905, 384] width 781 height 79
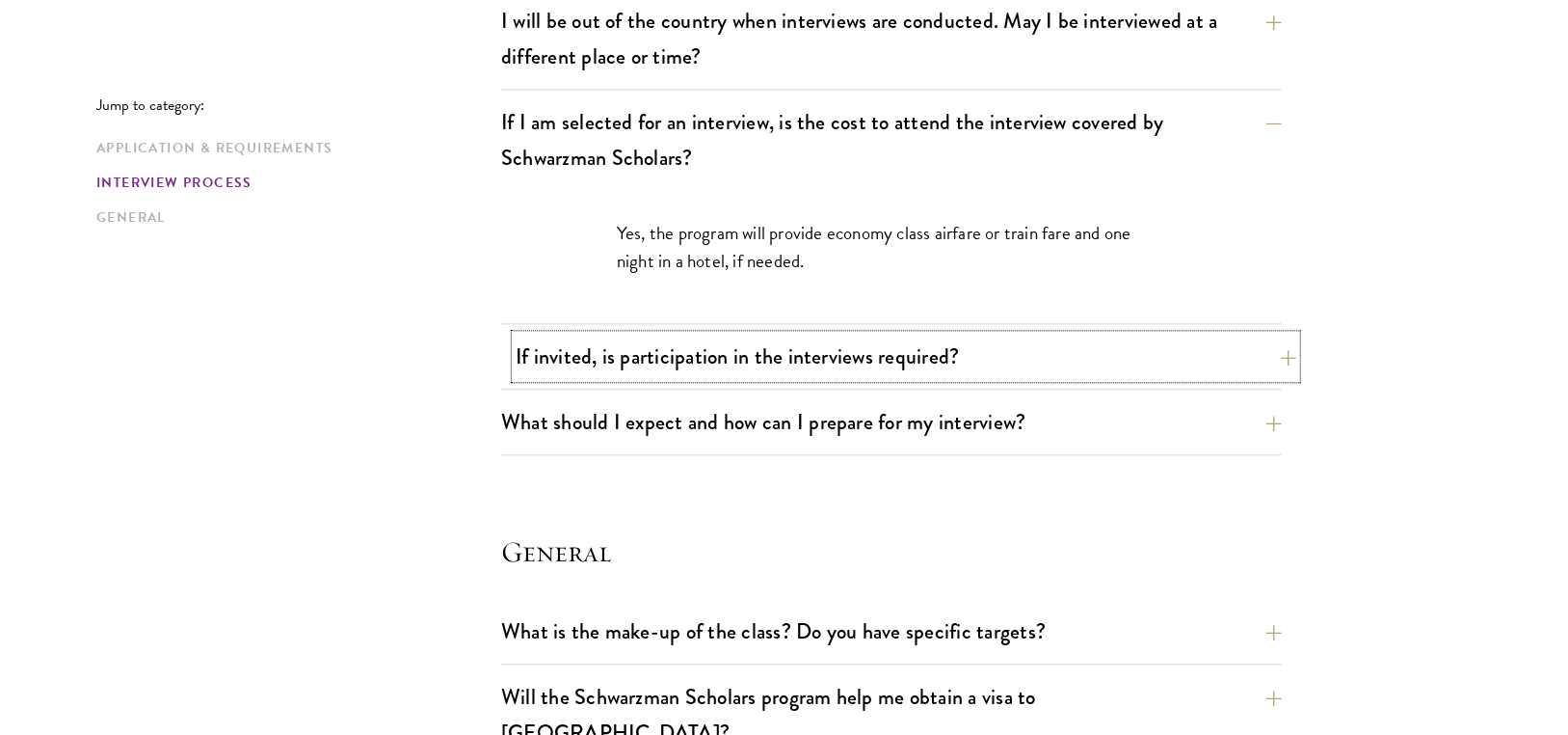
click at [659, 356] on button "If invited, is participation in the interviews required?" at bounding box center [905, 357] width 781 height 44
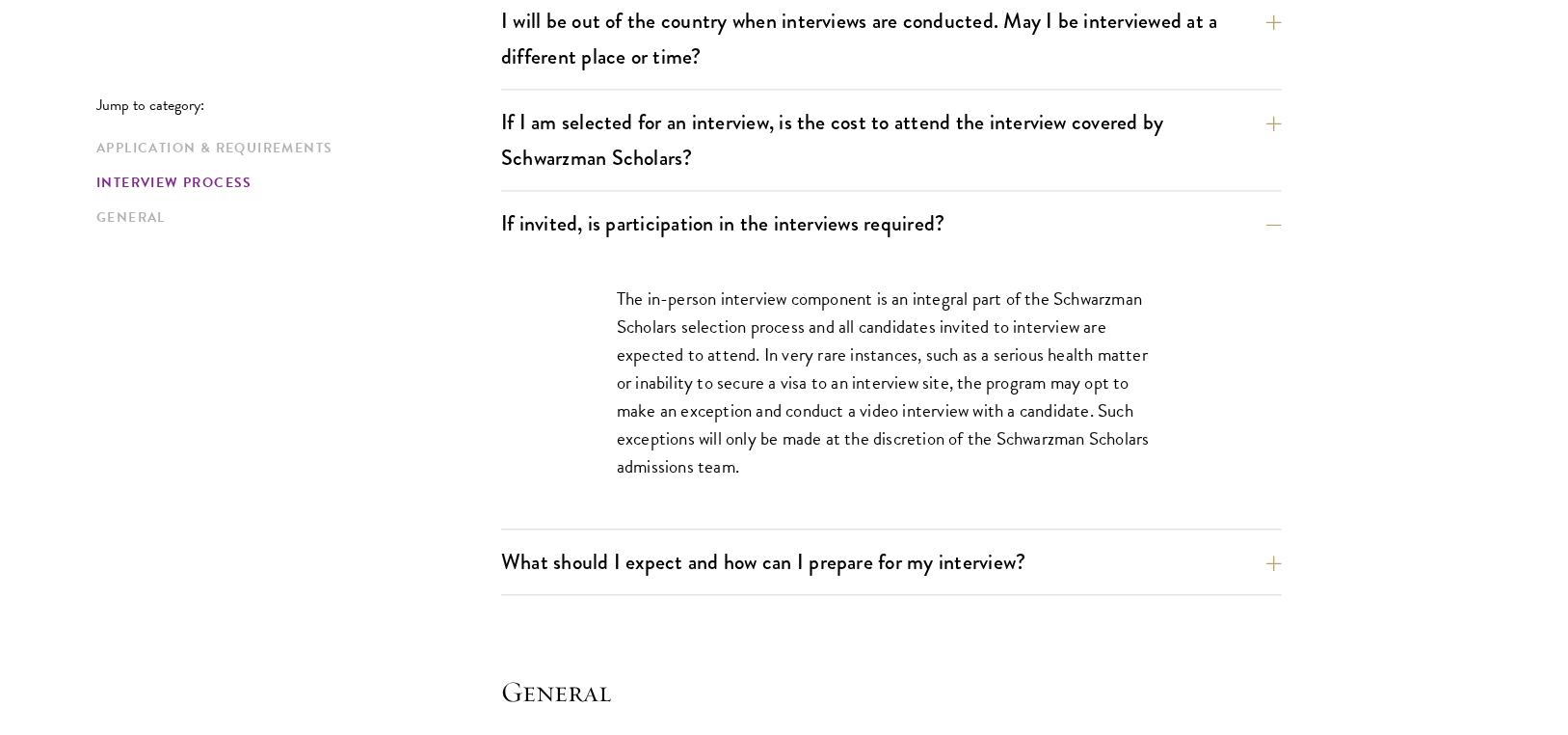
click at [555, 401] on div "The in-person interview component is an integral part of the Schwarzman Scholar…" at bounding box center [891, 392] width 781 height 273
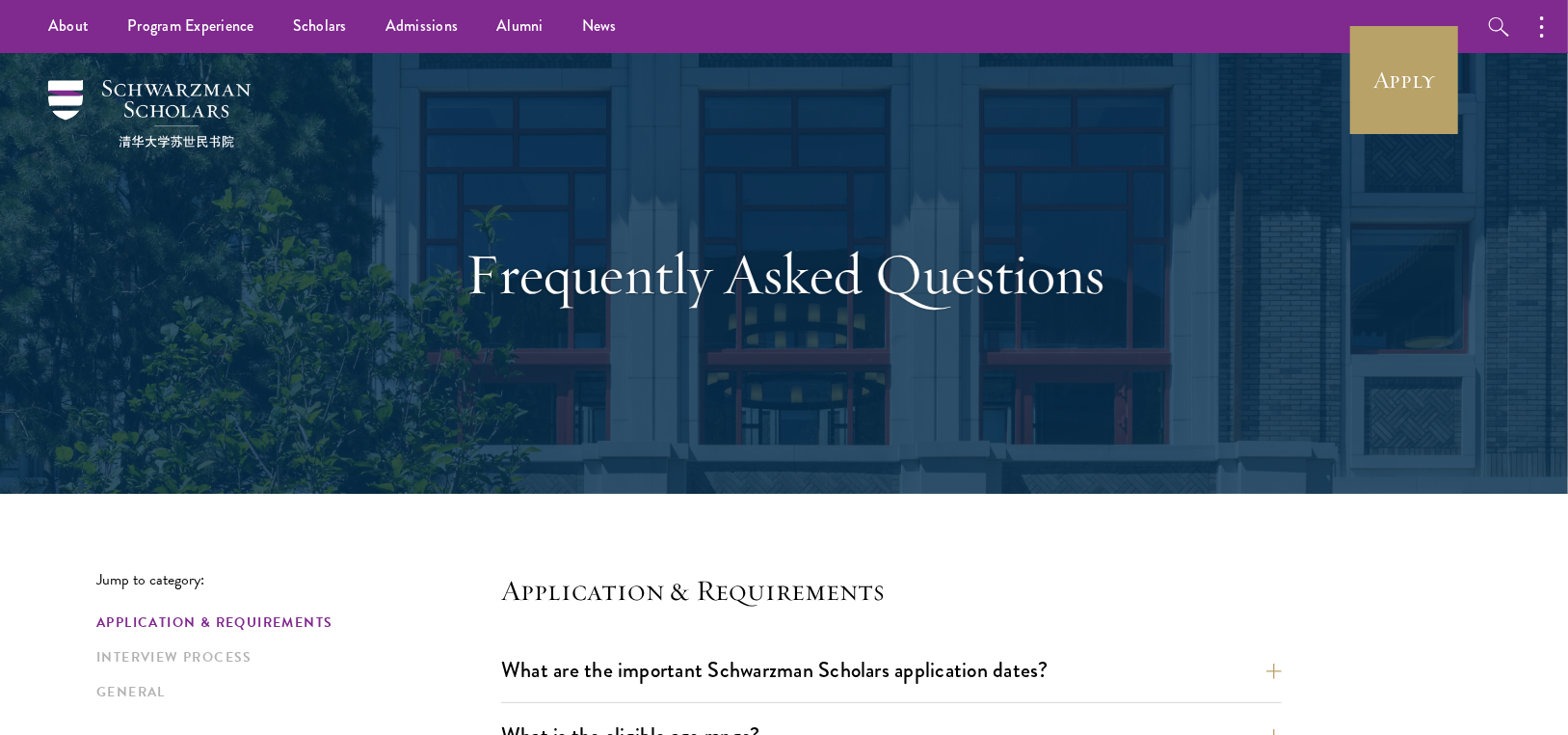
scroll to position [386, 0]
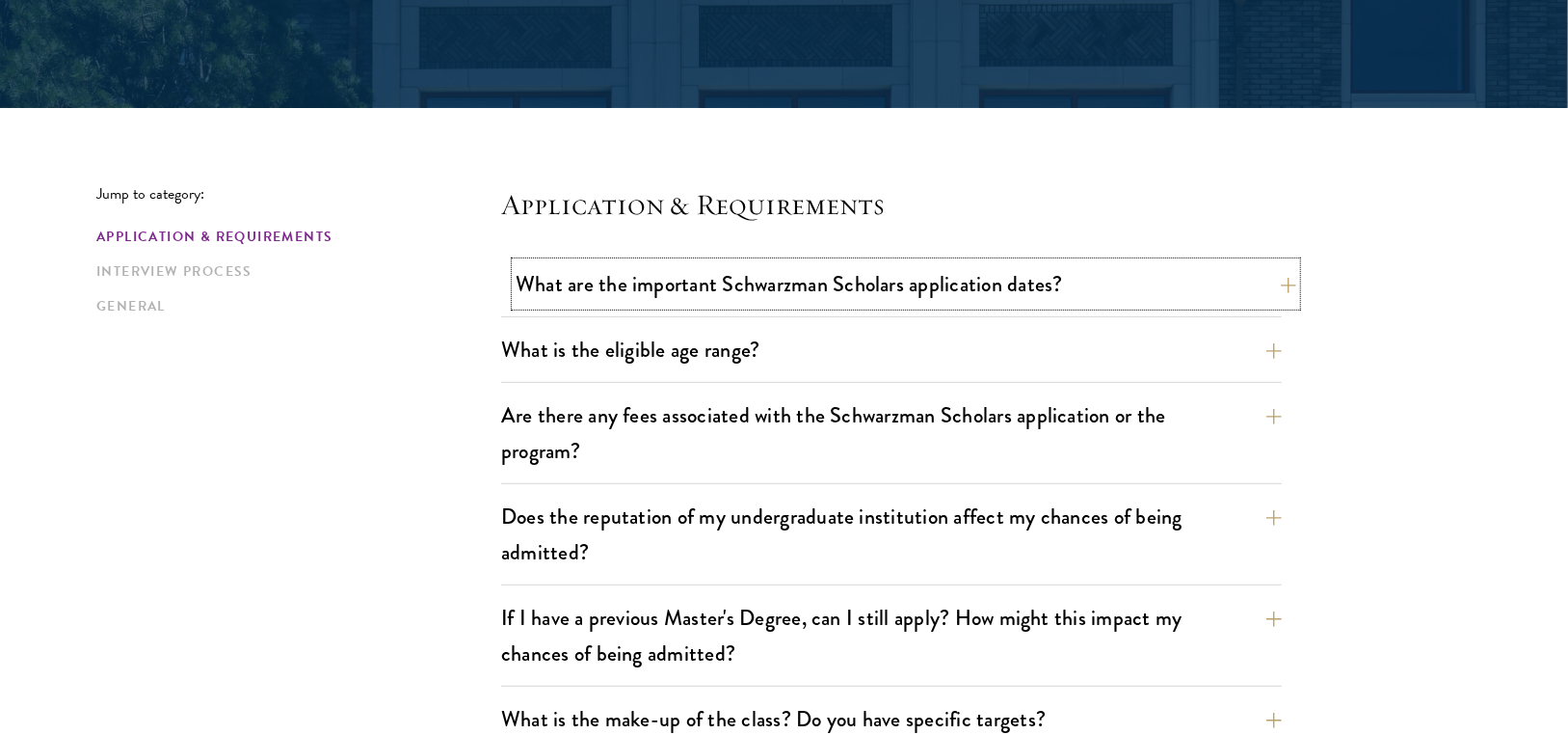
click at [646, 292] on button "What are the important Schwarzman Scholars application dates?" at bounding box center [905, 284] width 781 height 44
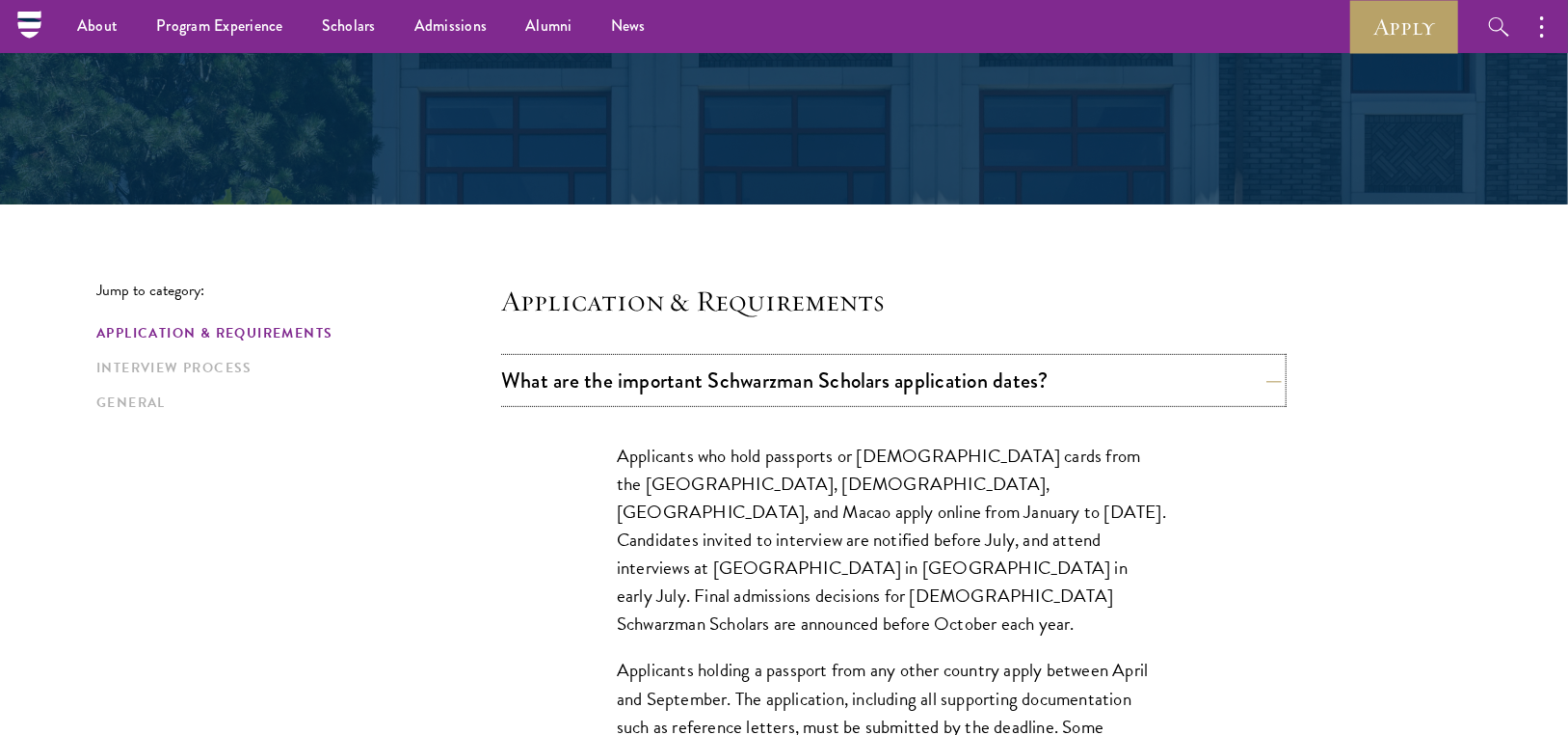
scroll to position [192, 0]
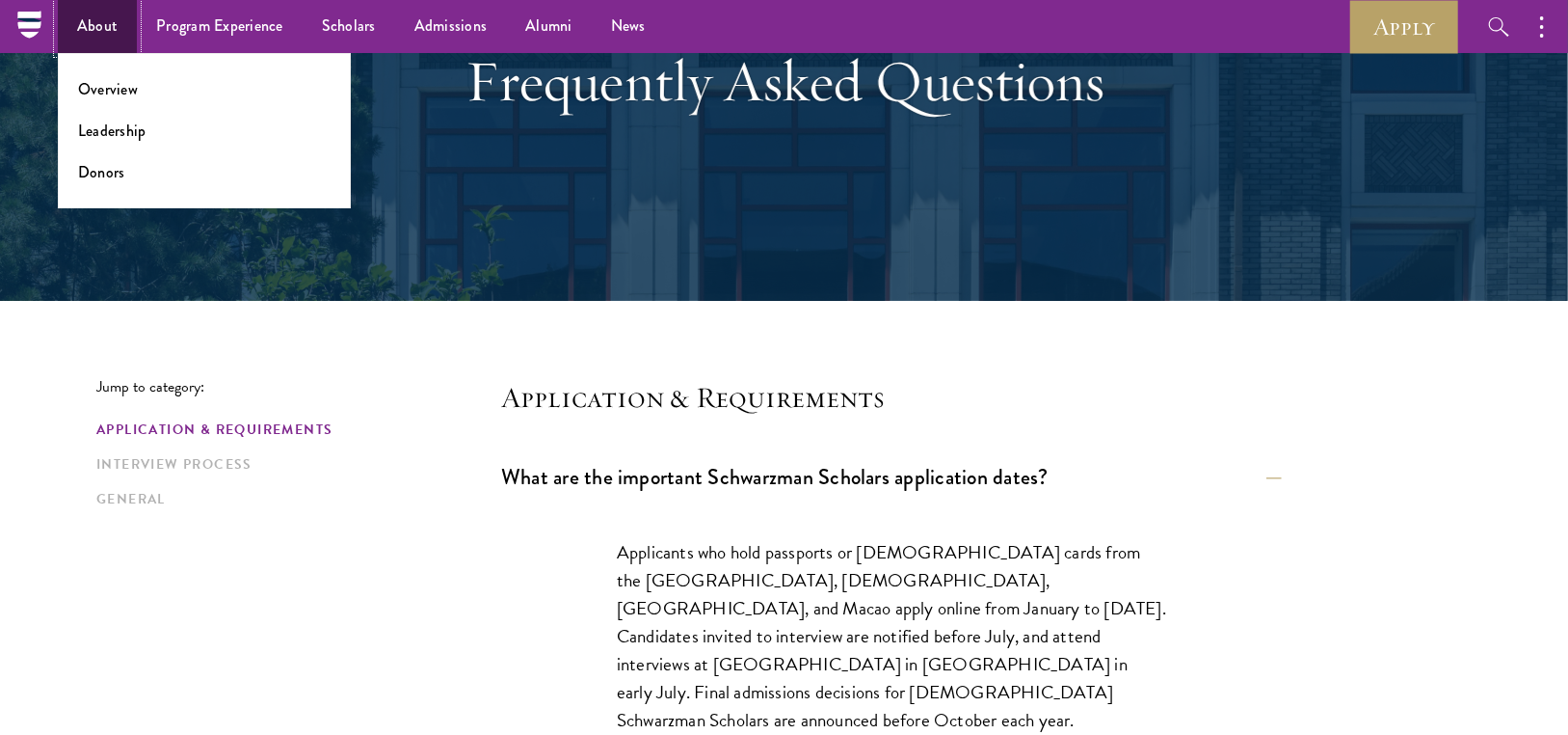
click at [83, 14] on link "About" at bounding box center [97, 26] width 79 height 53
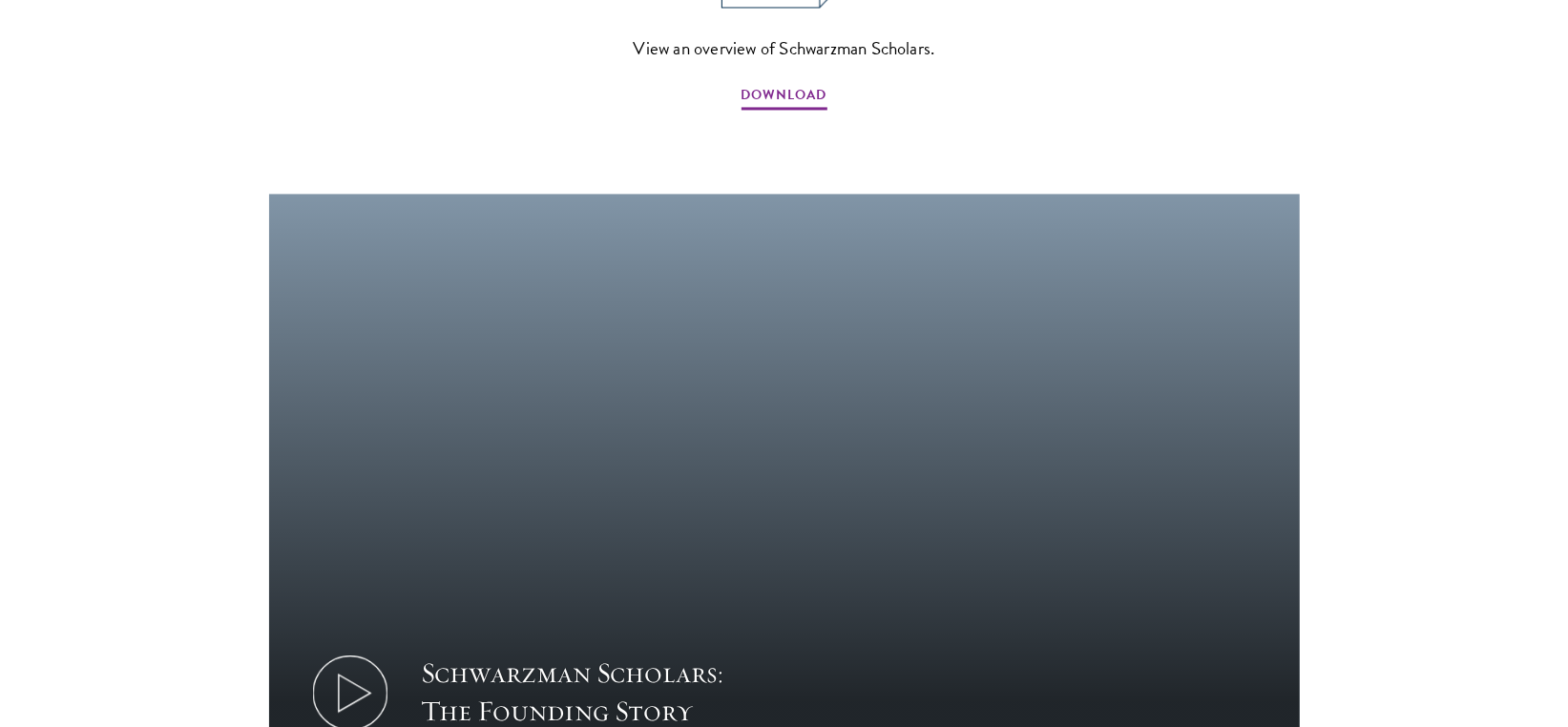
scroll to position [2480, 0]
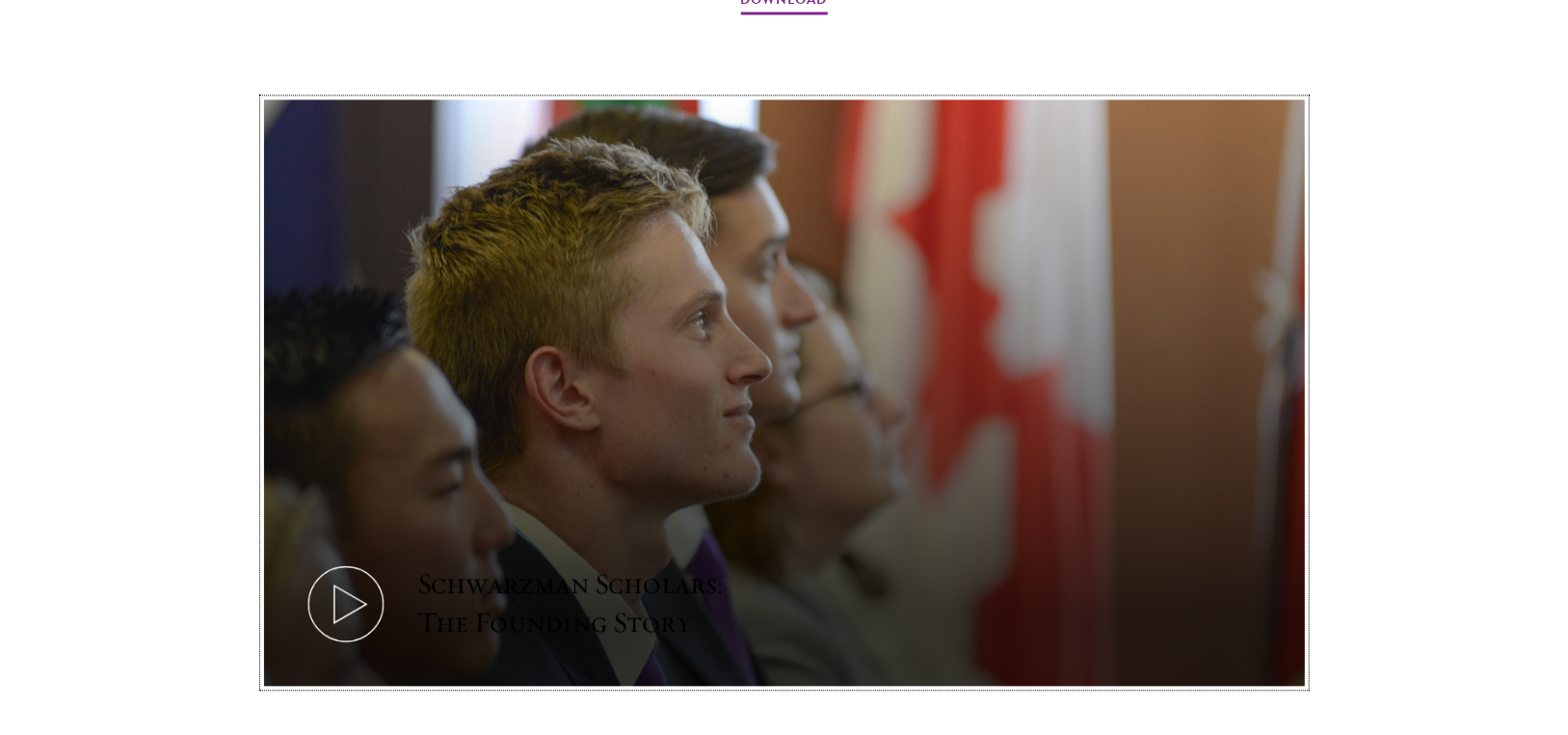
click at [352, 560] on icon at bounding box center [346, 603] width 87 height 87
